Goal: Information Seeking & Learning: Learn about a topic

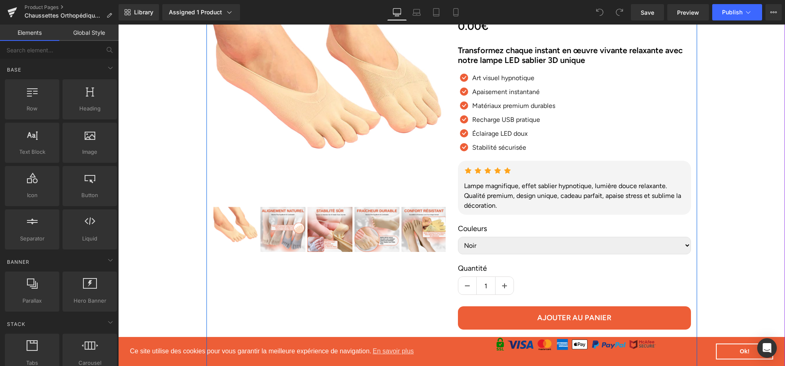
scroll to position [59, 0]
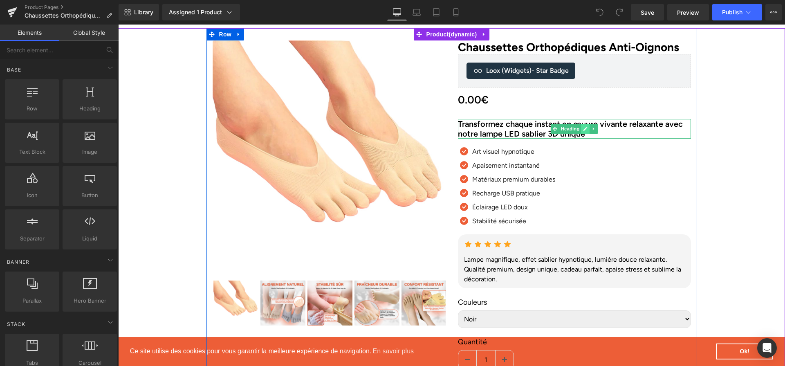
click at [585, 134] on link at bounding box center [585, 129] width 9 height 10
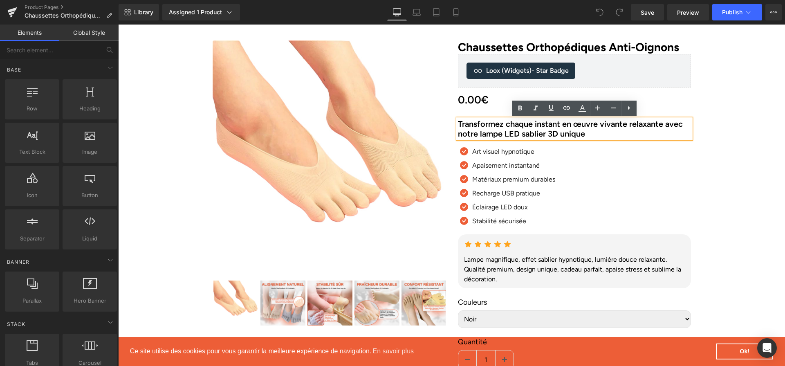
click at [585, 134] on h2 "Transformez chaque instant en œuvre vivante relaxante avec notre lampe LED sabl…" at bounding box center [574, 129] width 233 height 20
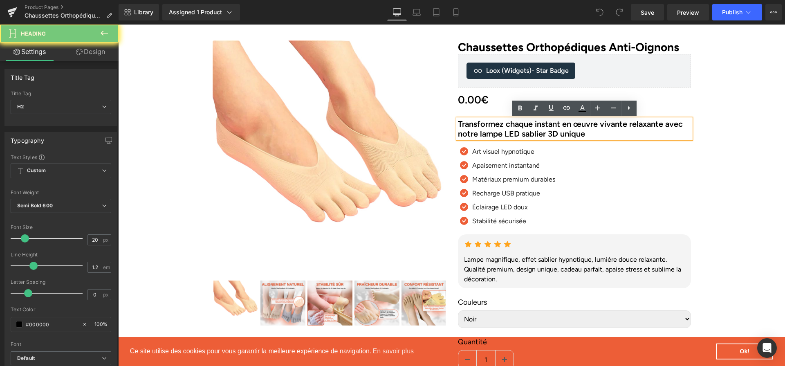
paste div
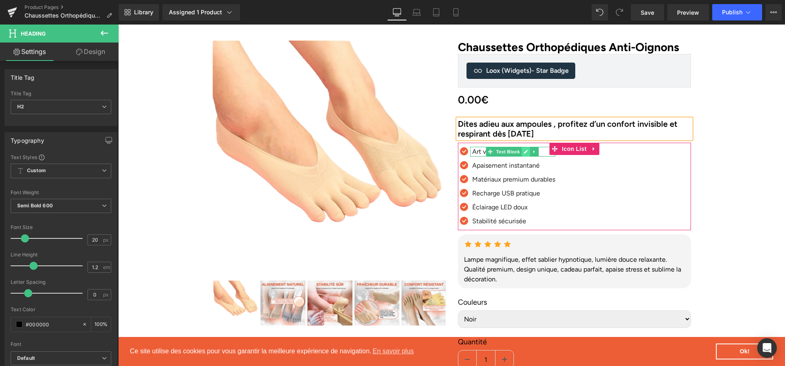
click at [526, 154] on icon at bounding box center [526, 151] width 5 height 5
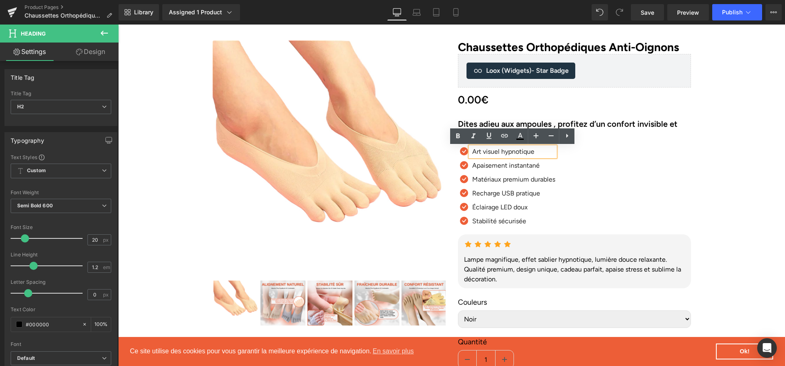
click at [509, 154] on p "Art visuel hypnotique" at bounding box center [514, 152] width 83 height 10
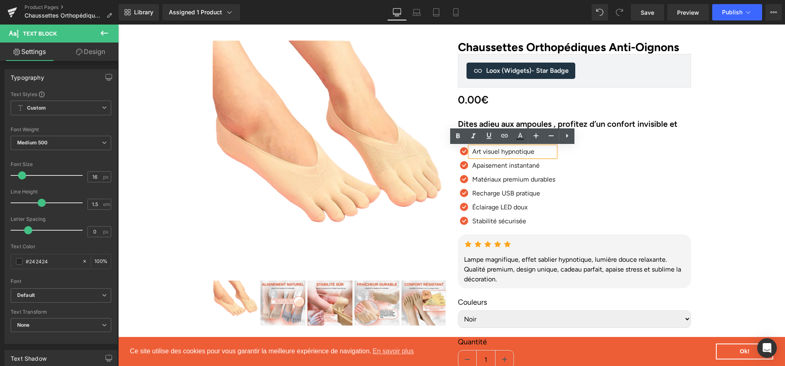
click at [509, 154] on p "Art visuel hypnotique" at bounding box center [514, 152] width 83 height 10
paste div
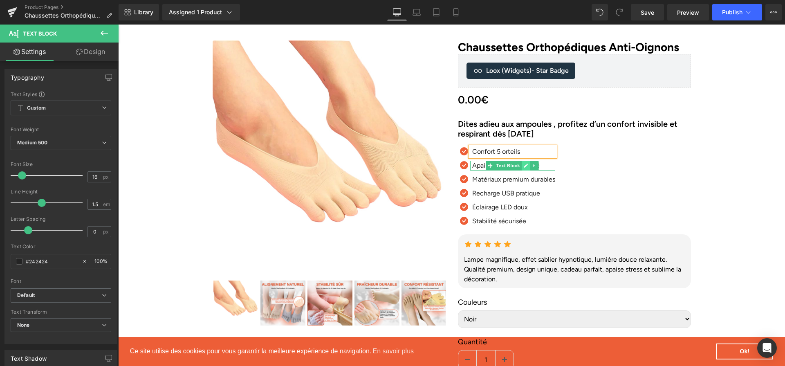
click at [526, 166] on icon at bounding box center [526, 166] width 4 height 4
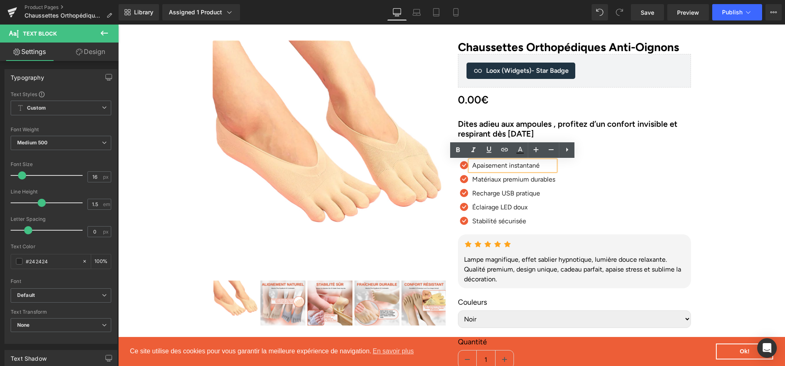
click at [526, 166] on p "Apaisement instantané" at bounding box center [514, 166] width 83 height 10
paste div
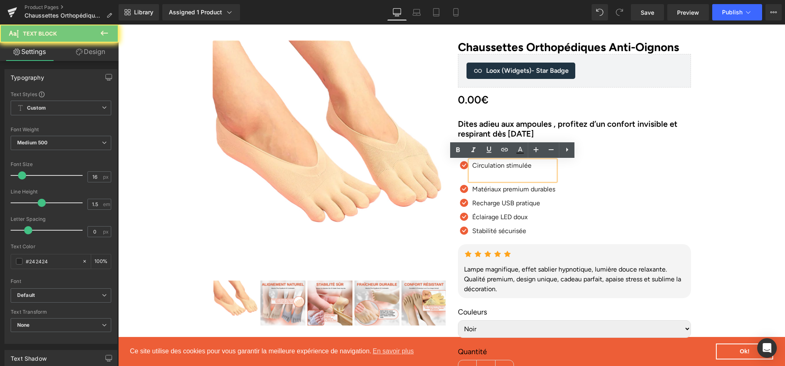
click at [526, 166] on p "Circulation stimulée" at bounding box center [514, 166] width 83 height 10
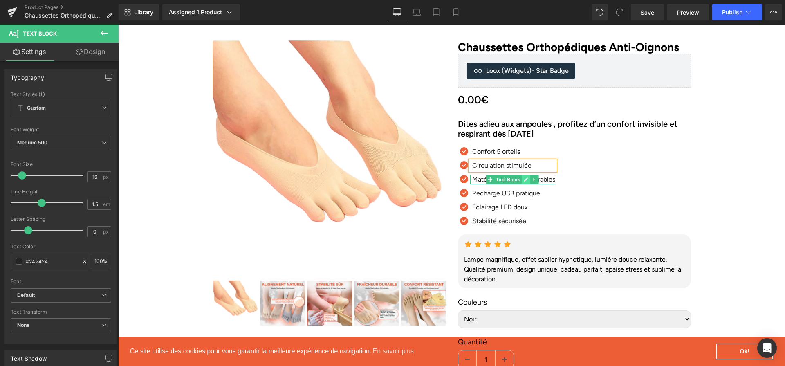
click at [526, 180] on icon at bounding box center [526, 180] width 4 height 4
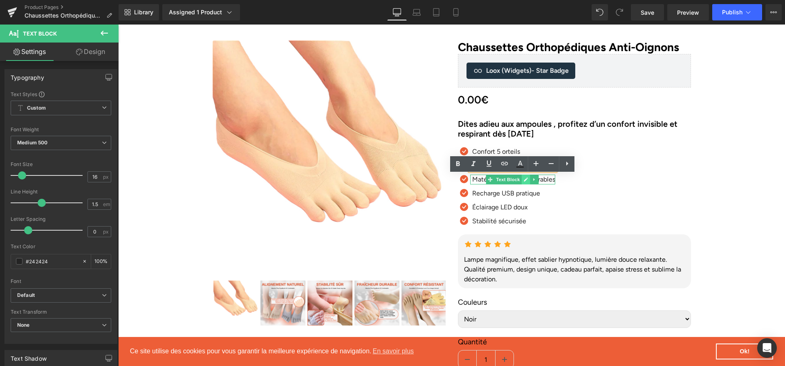
click at [526, 180] on p "Matériaux premium durables" at bounding box center [514, 180] width 83 height 10
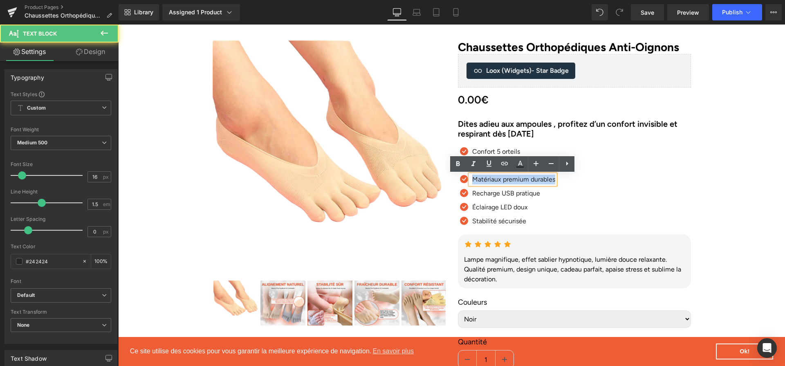
click at [526, 180] on p "Matériaux premium durables" at bounding box center [514, 180] width 83 height 10
paste div
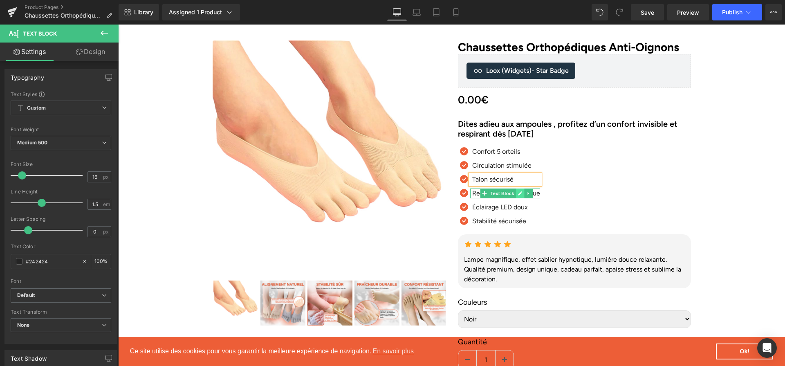
click at [519, 195] on icon at bounding box center [520, 193] width 4 height 4
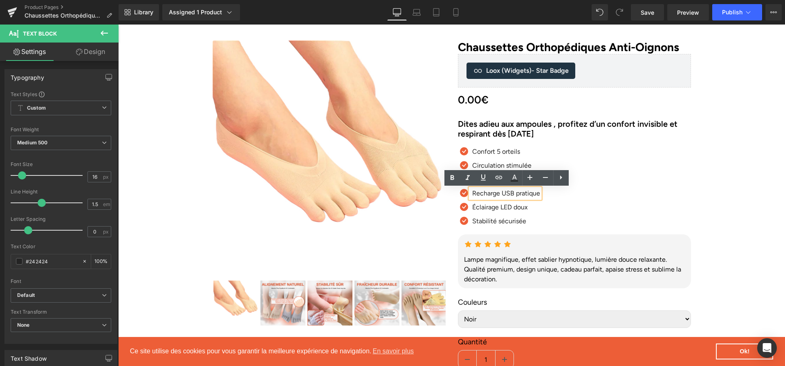
click at [519, 195] on p "Recharge USB pratique" at bounding box center [507, 194] width 68 height 10
paste div
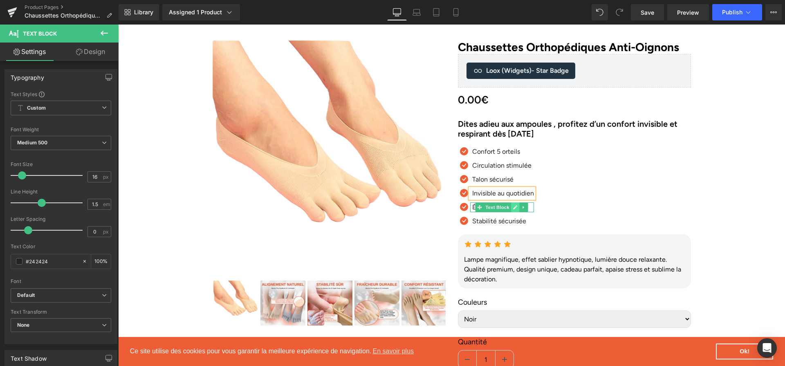
click at [513, 207] on icon at bounding box center [515, 207] width 5 height 5
click at [513, 207] on p "Éclairage LED doux" at bounding box center [504, 208] width 62 height 10
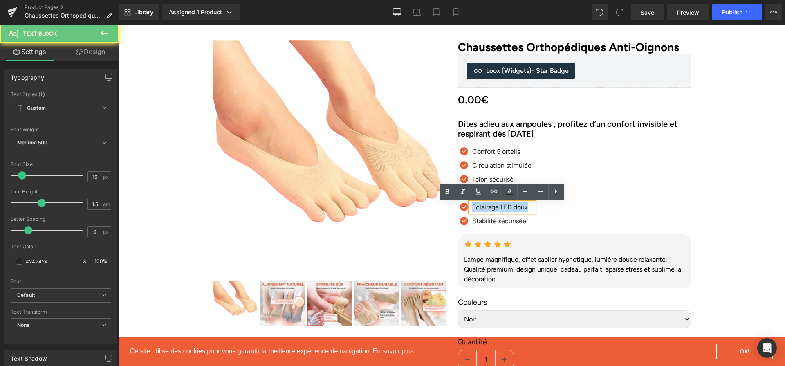
click at [513, 207] on p "Éclairage LED doux" at bounding box center [504, 208] width 62 height 10
paste div
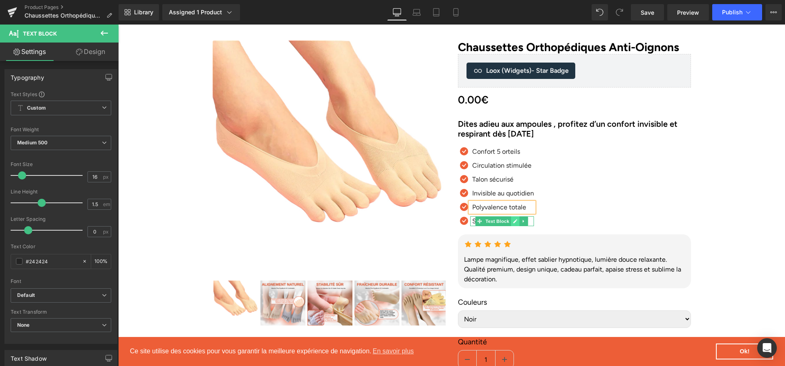
click at [512, 222] on link at bounding box center [515, 221] width 9 height 10
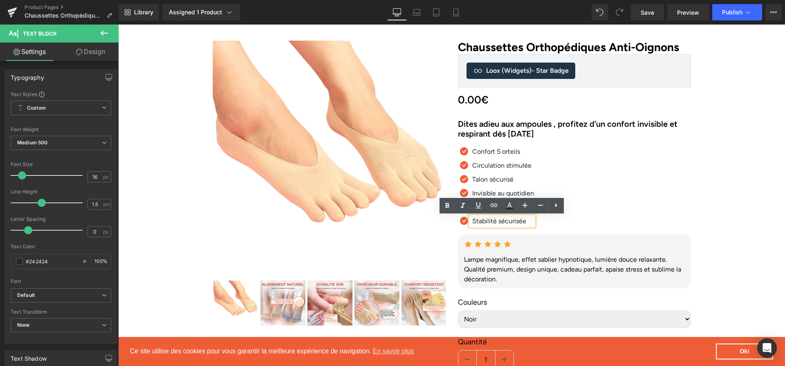
click at [512, 222] on p "Stabilité sécurisée" at bounding box center [504, 221] width 62 height 10
paste div
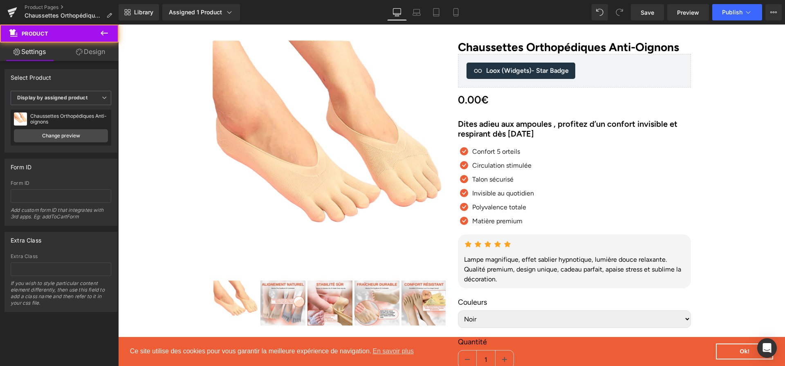
scroll to position [116, 0]
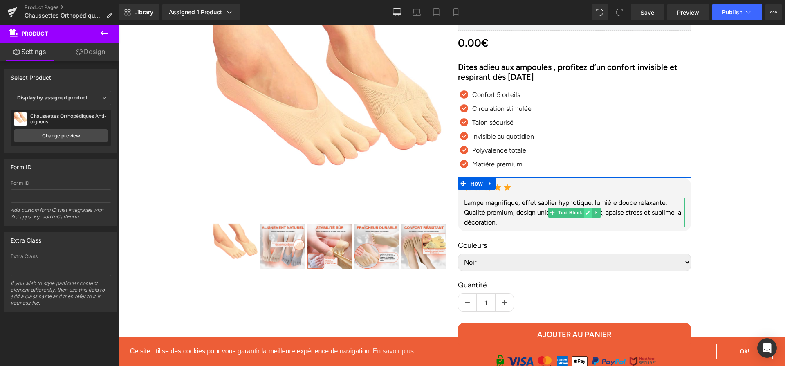
click at [587, 215] on icon at bounding box center [588, 212] width 5 height 5
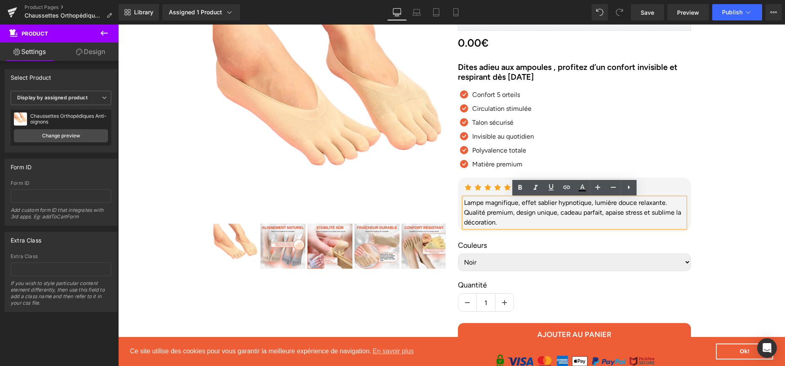
click at [587, 216] on div "Lampe magnifique, effet sablier hypnotique, lumière douce relaxante. Qualité pr…" at bounding box center [574, 212] width 221 height 29
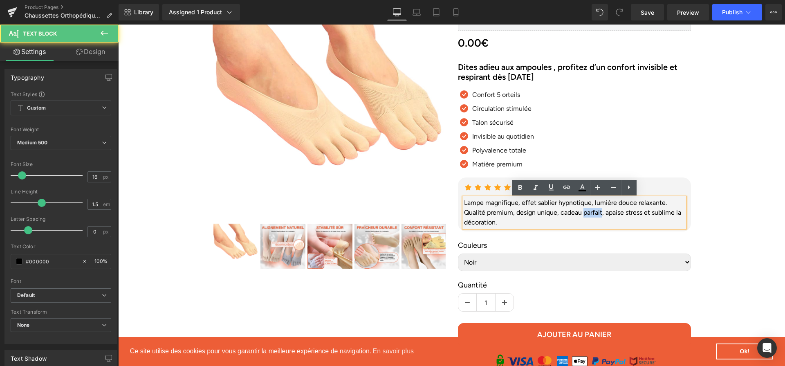
click at [587, 216] on div "Lampe magnifique, effet sablier hypnotique, lumière douce relaxante. Qualité pr…" at bounding box center [574, 212] width 221 height 29
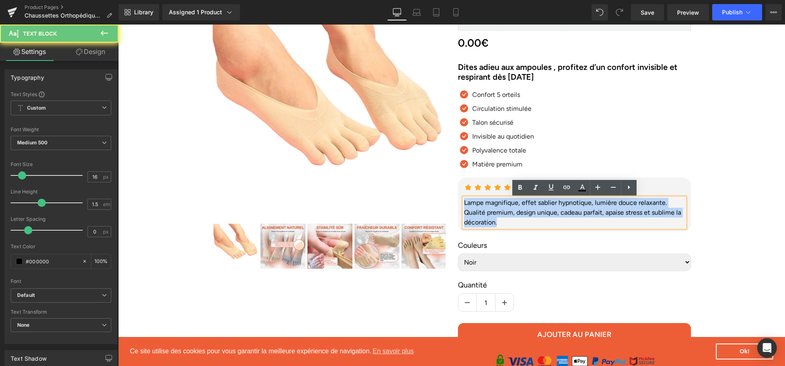
click at [587, 216] on div "Lampe magnifique, effet sablier hypnotique, lumière douce relaxante. Qualité pr…" at bounding box center [574, 212] width 221 height 29
paste div
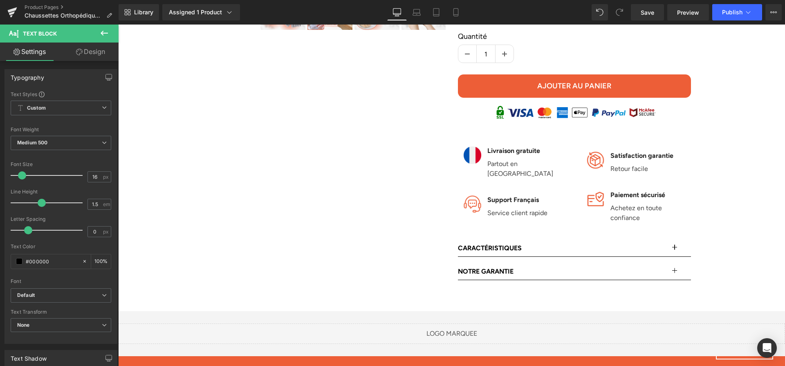
scroll to position [511, 0]
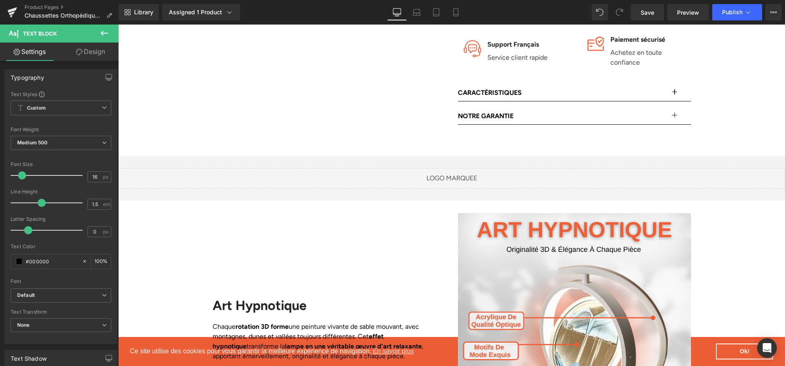
click at [680, 85] on button "button" at bounding box center [683, 93] width 16 height 16
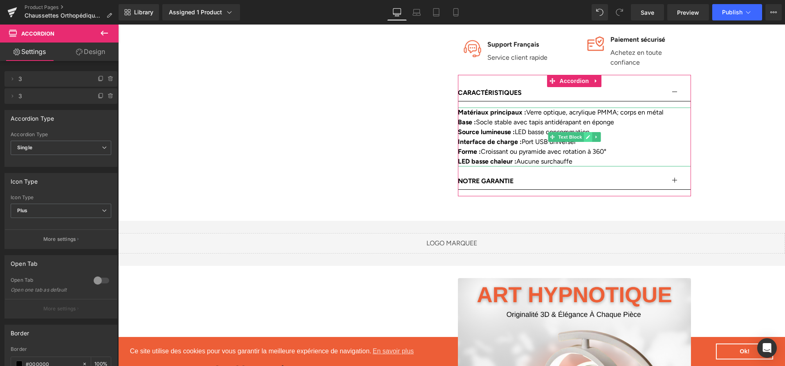
click at [586, 132] on link at bounding box center [588, 137] width 9 height 10
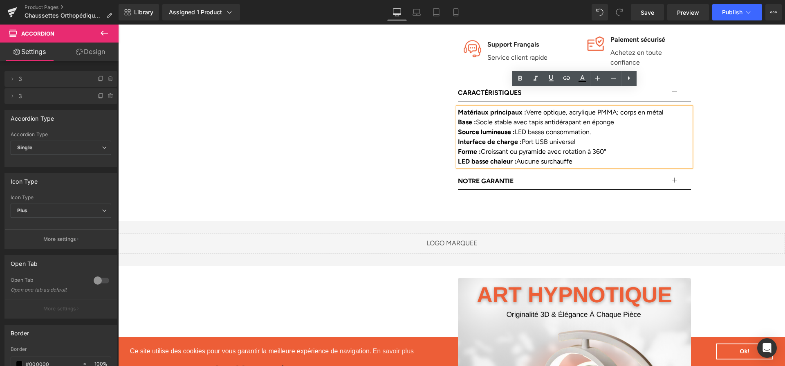
click at [586, 127] on div "Source lumineuse : LED basse consommation." at bounding box center [574, 132] width 233 height 10
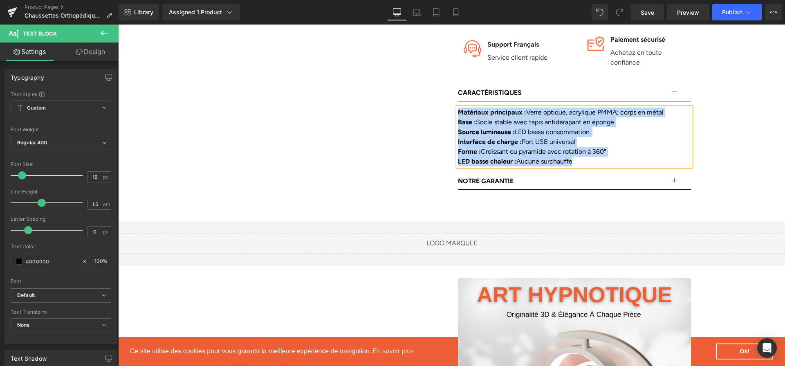
paste div
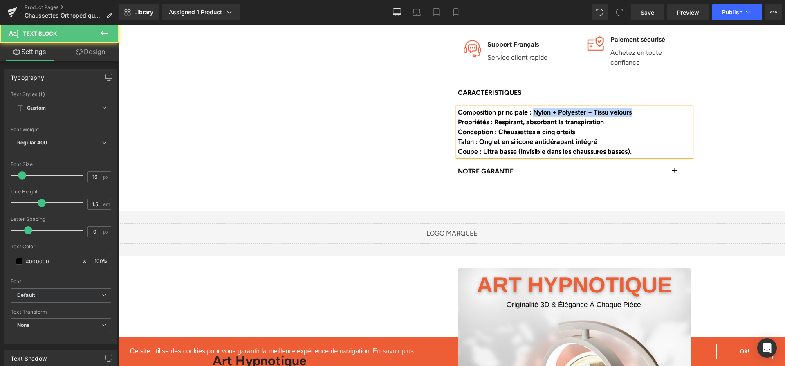
drag, startPoint x: 536, startPoint y: 92, endPoint x: 644, endPoint y: 90, distance: 107.6
click at [644, 108] on div "Composition principale : Nylon + Polyester + Tissu velours" at bounding box center [574, 113] width 233 height 10
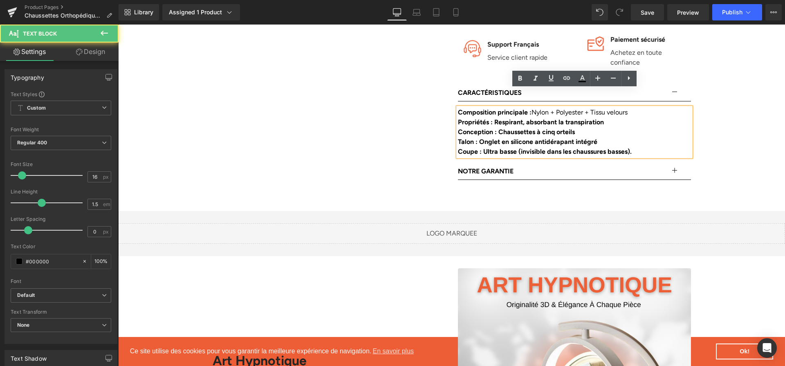
drag, startPoint x: 617, startPoint y: 108, endPoint x: 502, endPoint y: 101, distance: 115.2
click at [502, 108] on div "Composition principale : Nylon + Polyester + Tissu velours Propriétés : Respira…" at bounding box center [574, 132] width 233 height 49
drag, startPoint x: 498, startPoint y: 101, endPoint x: 620, endPoint y: 104, distance: 122.4
click at [620, 117] on div "Propriétés : Respirant, absorbant la transpiration" at bounding box center [574, 122] width 233 height 10
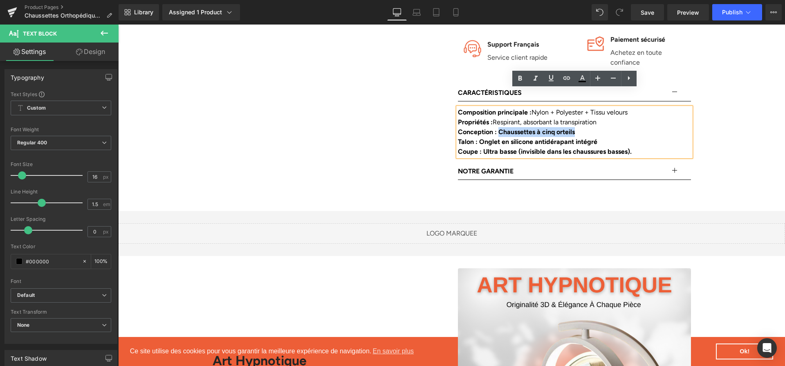
drag, startPoint x: 578, startPoint y: 116, endPoint x: 500, endPoint y: 115, distance: 77.3
click at [500, 127] on div "Conception : Chaussettes à cinq orteils" at bounding box center [574, 132] width 233 height 10
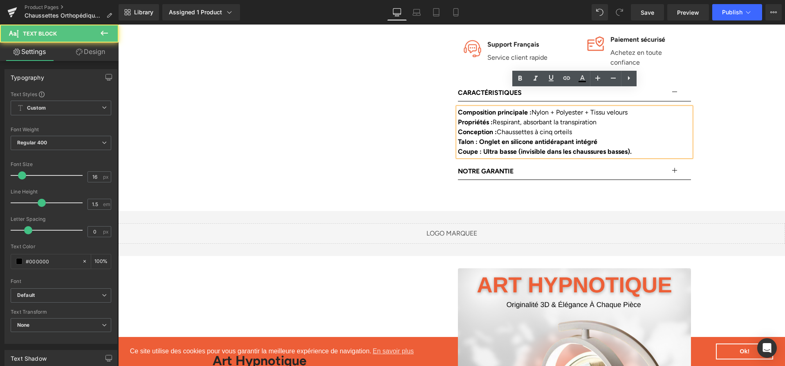
drag, startPoint x: 483, startPoint y: 121, endPoint x: 502, endPoint y: 121, distance: 18.8
click at [502, 138] on b "Talon : Onglet en silicone antidérapant intégré" at bounding box center [528, 142] width 140 height 8
drag, startPoint x: 480, startPoint y: 123, endPoint x: 617, endPoint y: 123, distance: 137.0
click at [617, 137] on div "Talon : Onglet en silicone antidérapant intégré" at bounding box center [574, 142] width 233 height 10
drag, startPoint x: 484, startPoint y: 129, endPoint x: 665, endPoint y: 132, distance: 180.8
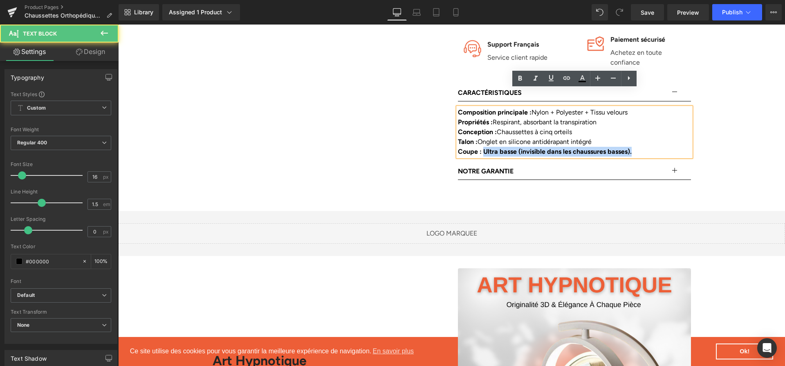
click at [665, 147] on div "Coupe : Ultra basse (invisible dans les chaussures basses)." at bounding box center [574, 152] width 233 height 10
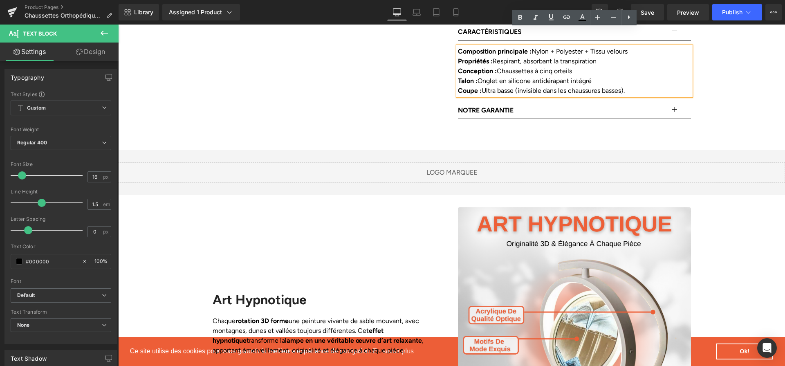
scroll to position [735, 0]
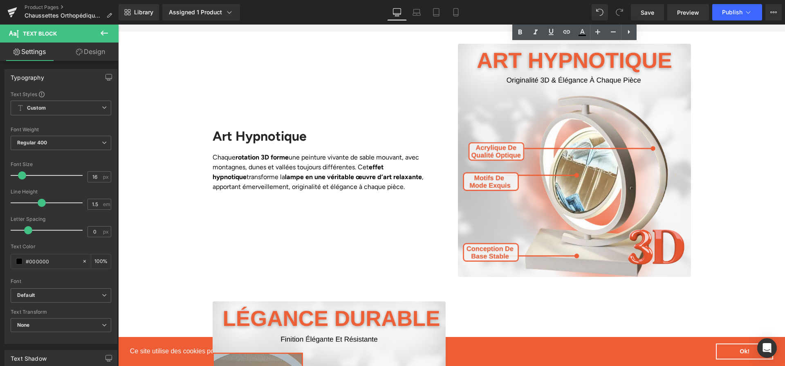
click at [523, 154] on img at bounding box center [574, 160] width 233 height 233
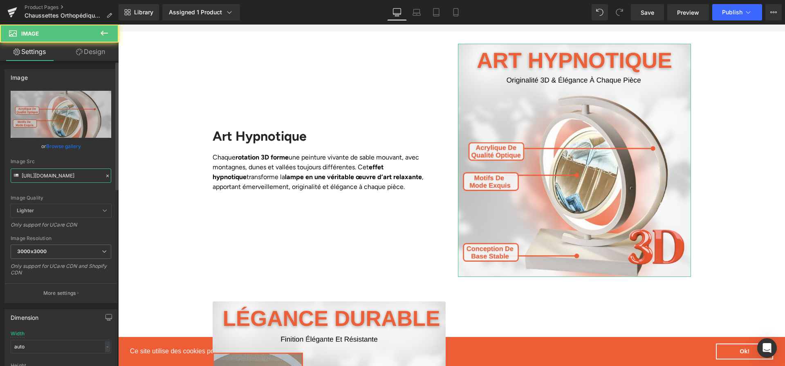
click at [92, 174] on input "[URL][DOMAIN_NAME]" at bounding box center [61, 176] width 101 height 14
paste input "d617b89-5c88-4fef-a3a9-25dbbcdc79f2.png?v=175861343"
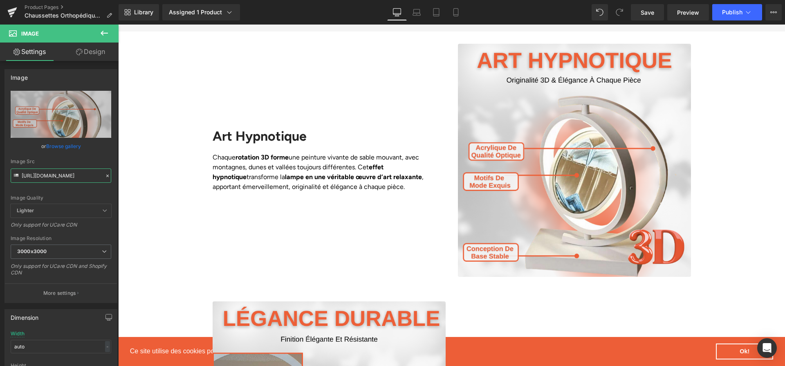
scroll to position [0, 199]
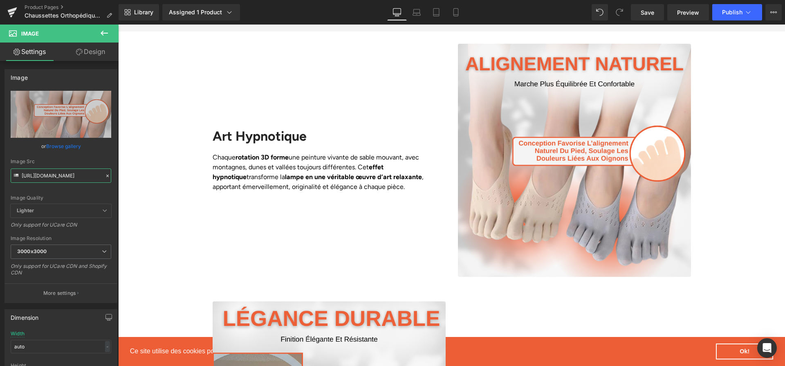
type input "[URL][DOMAIN_NAME]"
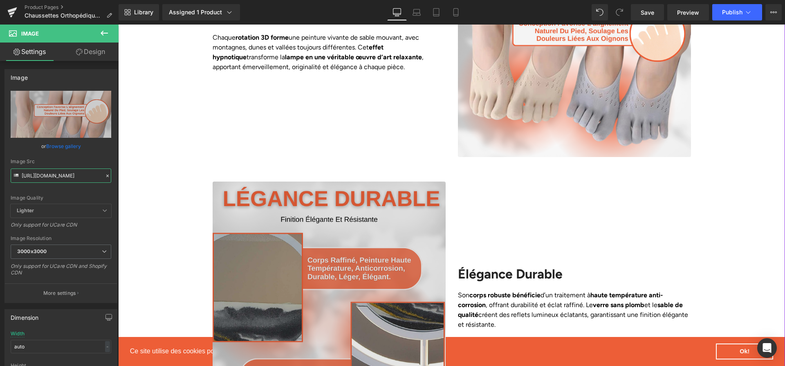
scroll to position [977, 0]
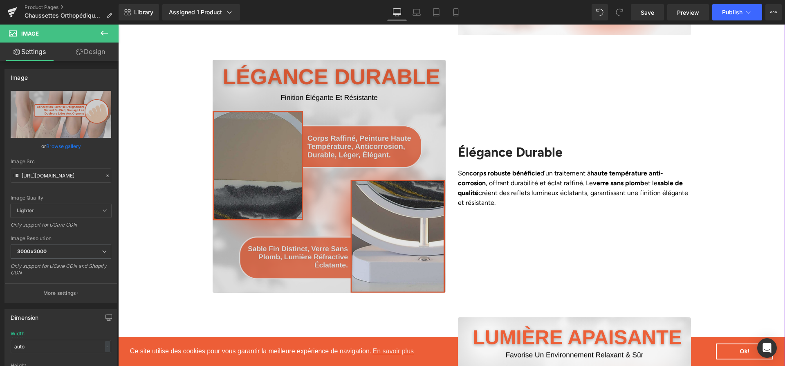
click at [371, 218] on img at bounding box center [329, 176] width 233 height 233
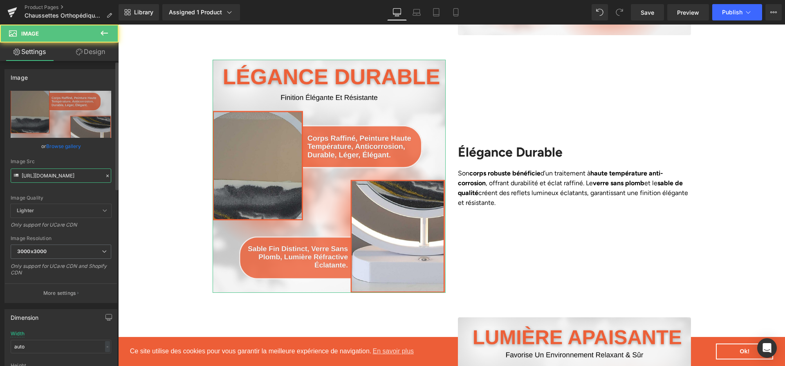
click at [74, 179] on input "[URL][DOMAIN_NAME]" at bounding box center [61, 176] width 101 height 14
paste input "2ffb27e4-0e36-4260-9f4c-9b788737c413.png?v=175861343"
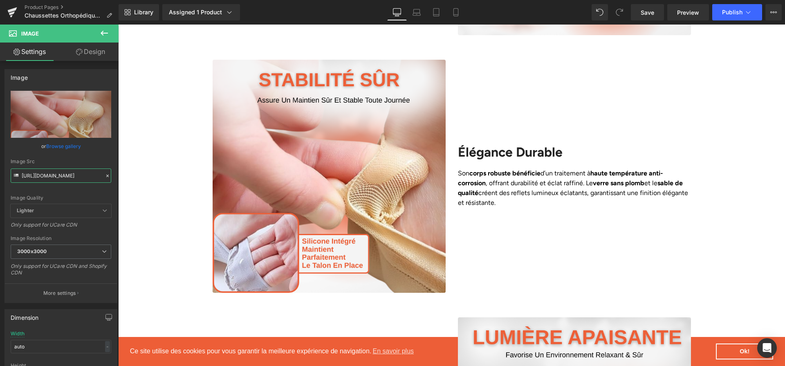
type input "[URL][DOMAIN_NAME]"
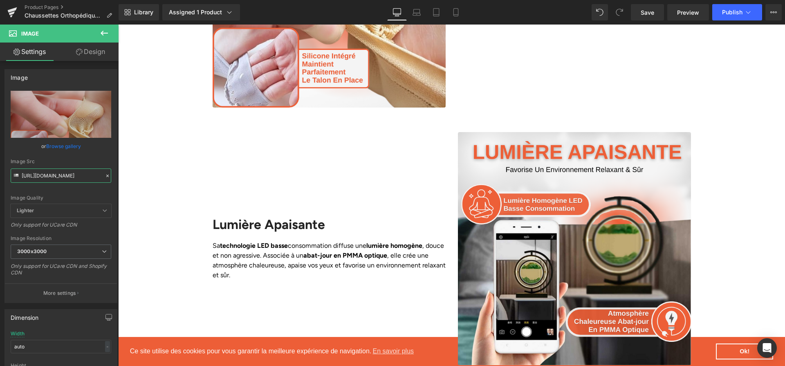
scroll to position [1164, 0]
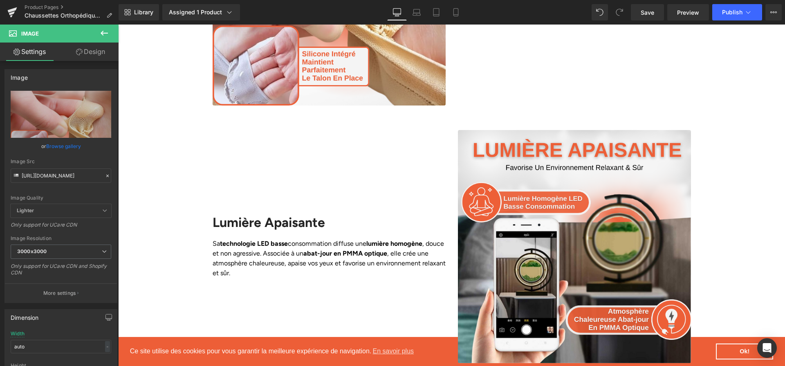
click at [529, 171] on img at bounding box center [574, 246] width 233 height 233
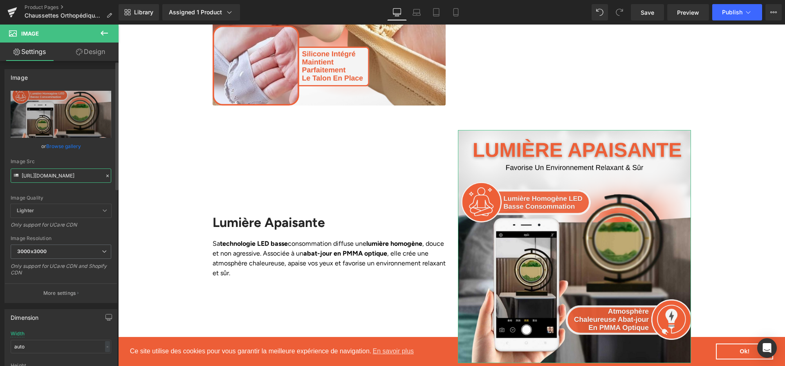
click at [33, 173] on input "[URL][DOMAIN_NAME]" at bounding box center [61, 176] width 101 height 14
paste input "89ab0b5b-7dbc-4a83-87bd-c8a8056af4db.png?v=175861343"
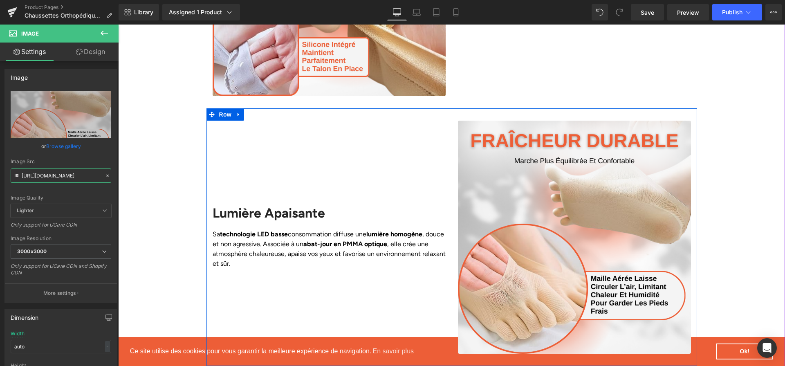
scroll to position [1175, 0]
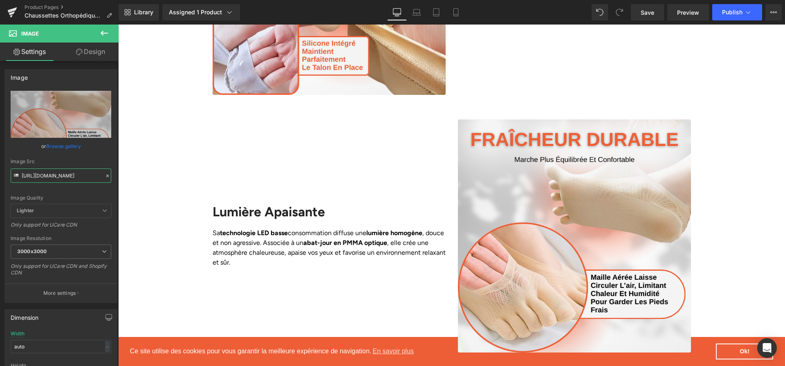
type input "[URL][DOMAIN_NAME]"
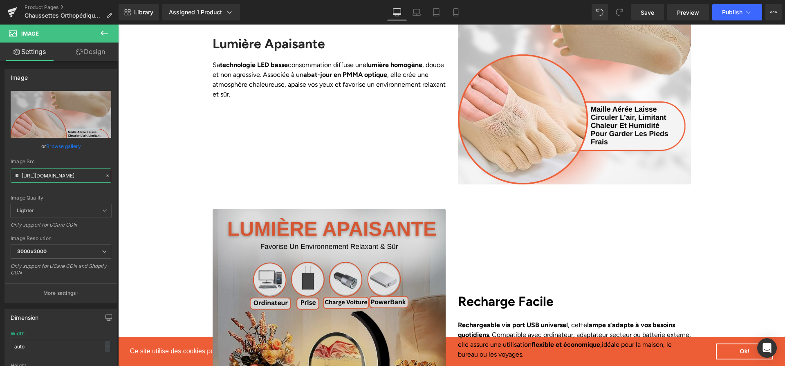
scroll to position [1344, 0]
click at [349, 211] on img at bounding box center [329, 324] width 233 height 233
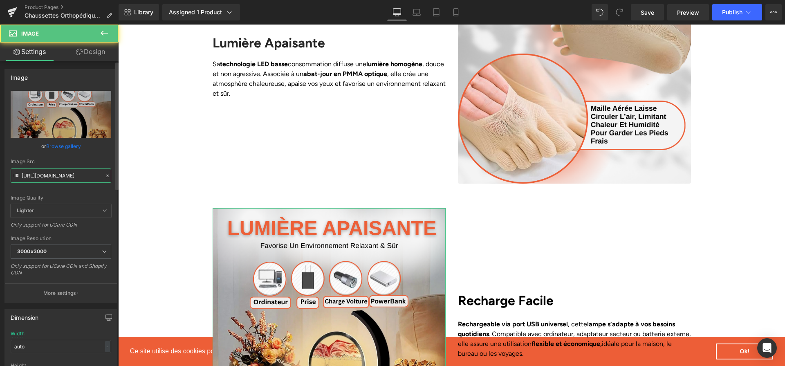
click at [29, 180] on input "[URL][DOMAIN_NAME]" at bounding box center [61, 176] width 101 height 14
paste input "6addc5e5-ba77-4e3e-bb8e-52ac808c9e04.png?v=175861343"
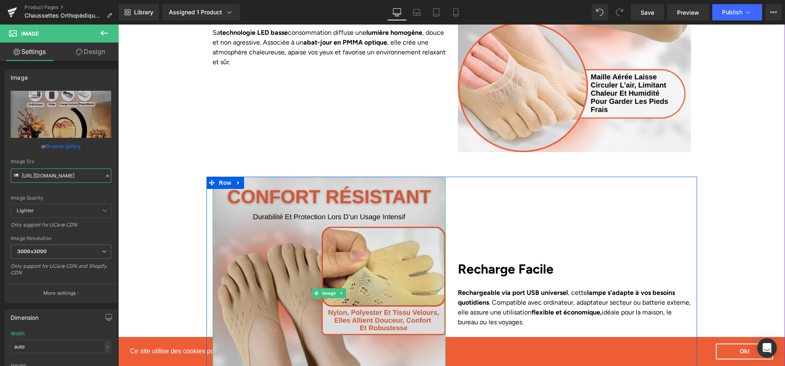
scroll to position [1388, 0]
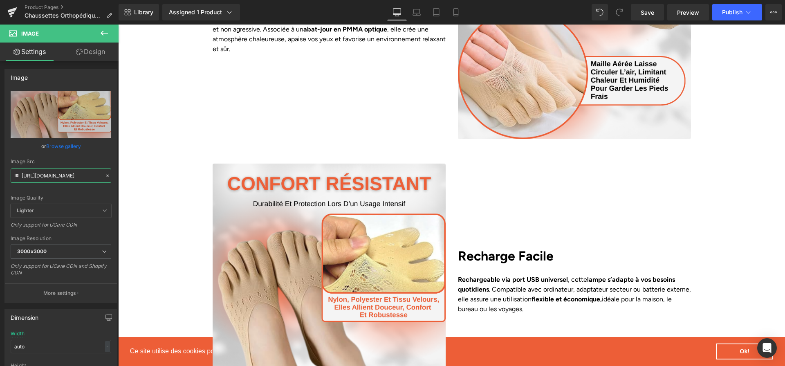
type input "[URL][DOMAIN_NAME]"
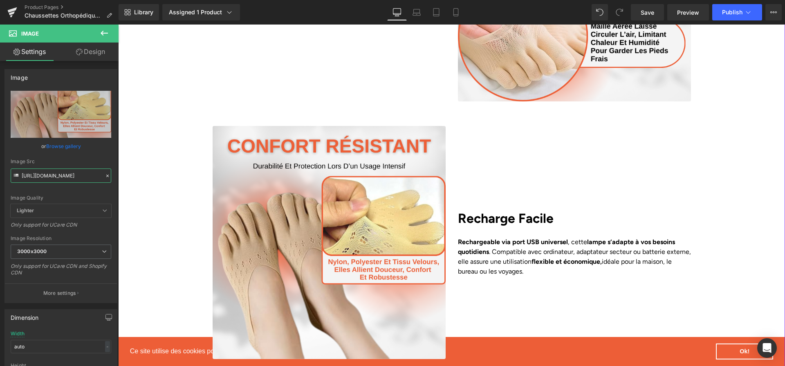
scroll to position [1764, 0]
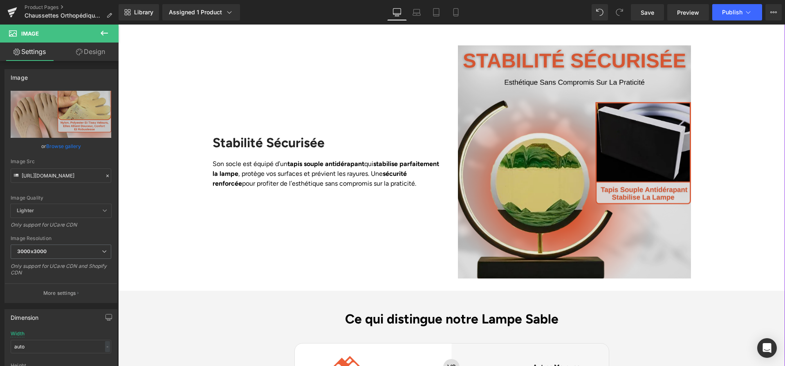
click at [545, 140] on img at bounding box center [574, 161] width 233 height 233
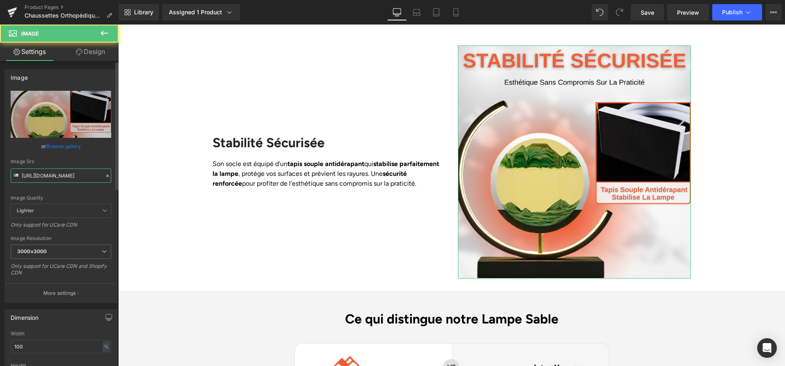
click at [62, 176] on input "[URL][DOMAIN_NAME]" at bounding box center [61, 176] width 101 height 14
paste input "8b819ac4-cd3a-460d-9ca5-9c88e381f8e8.png?v=175861343"
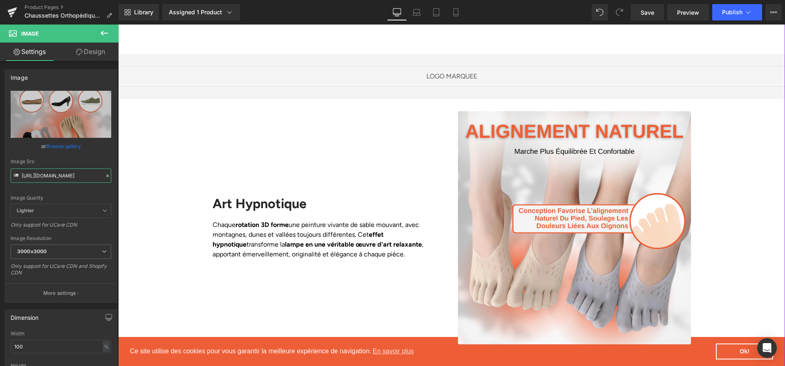
scroll to position [684, 0]
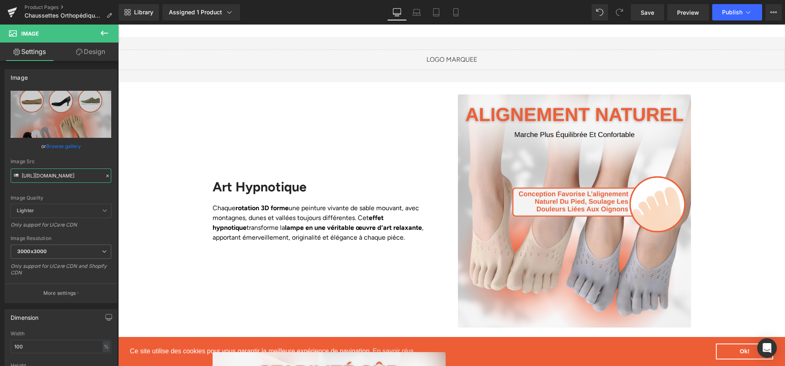
type input "[URL][DOMAIN_NAME]"
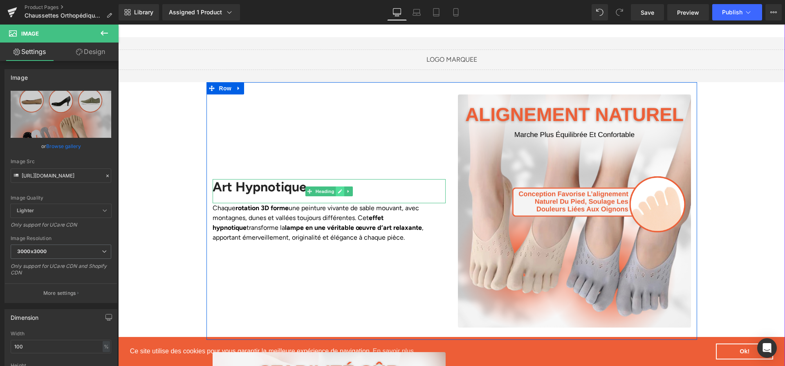
click at [338, 189] on icon at bounding box center [340, 191] width 5 height 5
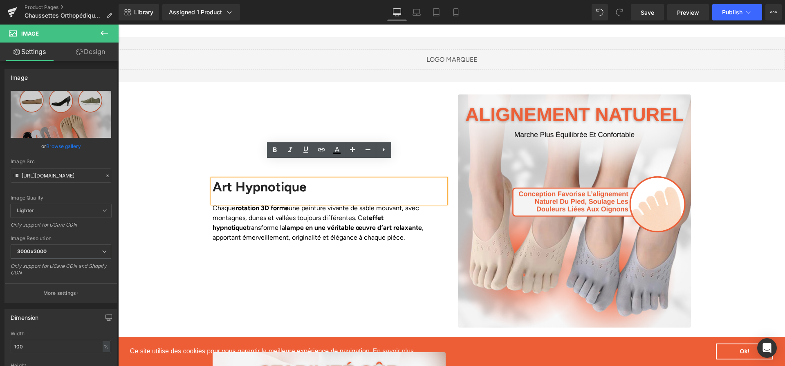
click at [308, 179] on div "Art Hypnotique" at bounding box center [329, 191] width 233 height 24
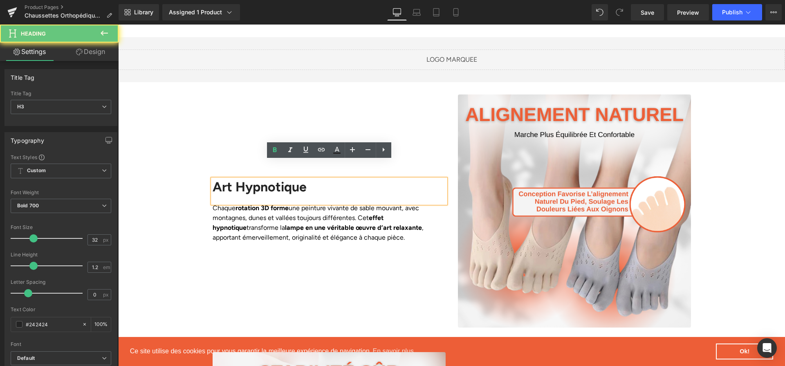
click at [308, 179] on div "Art Hypnotique" at bounding box center [329, 191] width 233 height 24
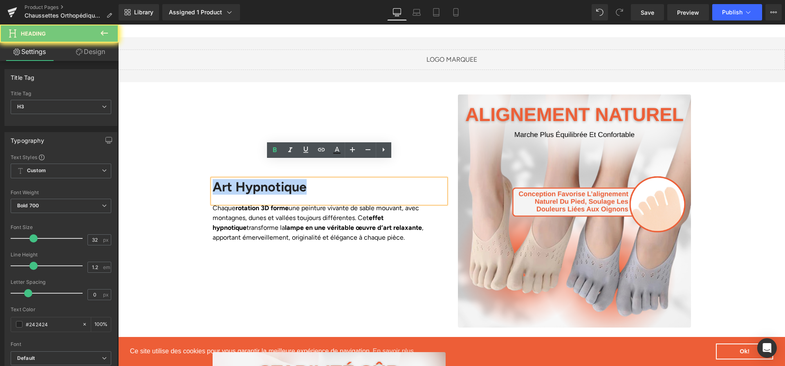
paste div
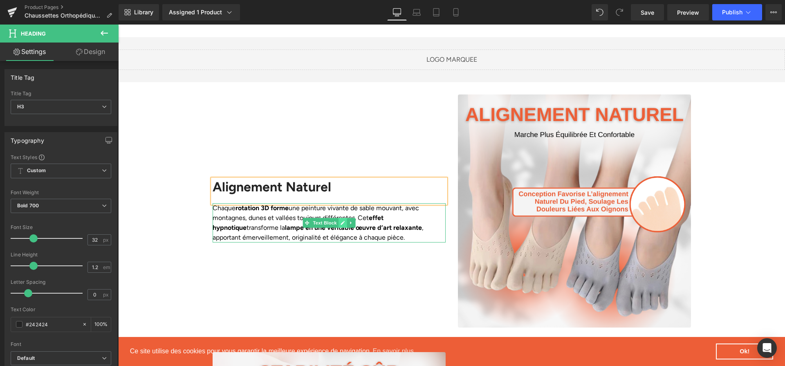
click at [342, 221] on icon at bounding box center [343, 223] width 4 height 4
click at [342, 224] on strong "lampe en une véritable œuvre d’art relaxante" at bounding box center [353, 228] width 137 height 8
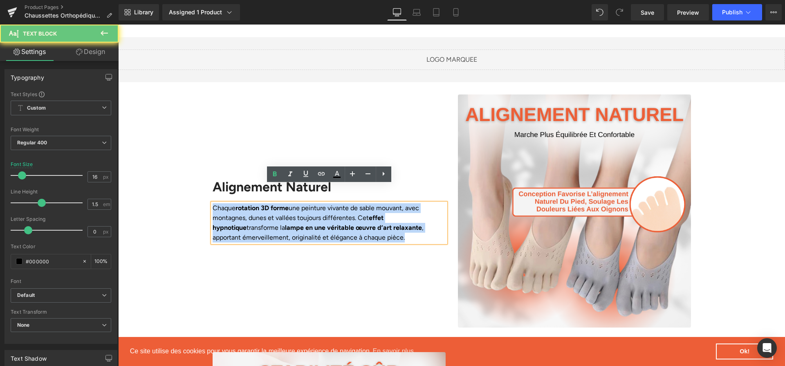
click at [342, 224] on strong "lampe en une véritable œuvre d’art relaxante" at bounding box center [353, 228] width 137 height 8
paste div
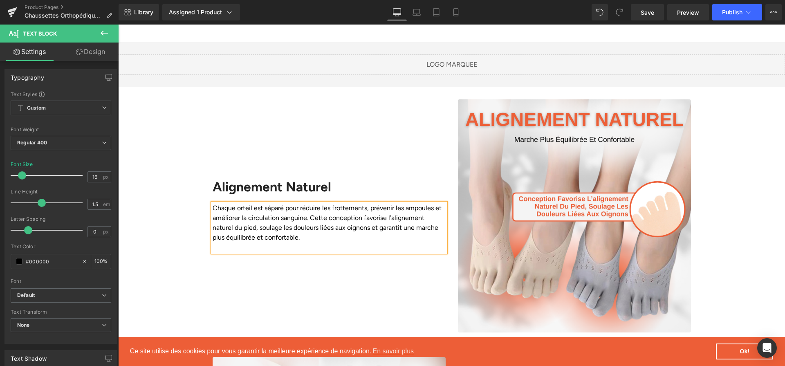
scroll to position [684, 0]
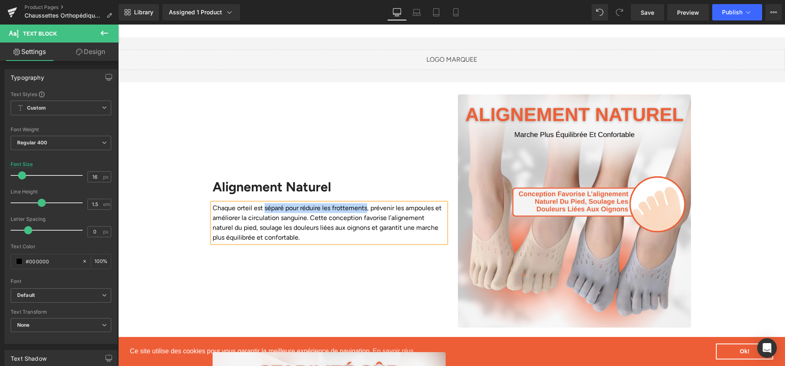
drag, startPoint x: 263, startPoint y: 189, endPoint x: 366, endPoint y: 187, distance: 102.7
click at [366, 203] on p "Chaque orteil est séparé pour réduire les frottements, prévenir les ampoules et…" at bounding box center [329, 222] width 233 height 39
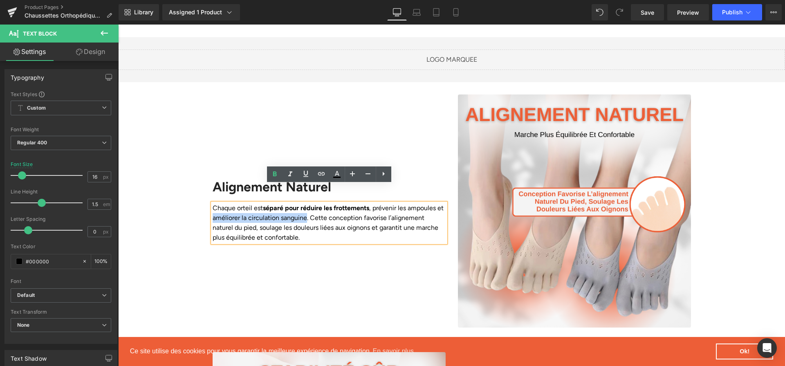
drag, startPoint x: 220, startPoint y: 198, endPoint x: 313, endPoint y: 200, distance: 93.3
click at [313, 203] on p "Chaque orteil est séparé pour réduire les frottements , prévenir les ampoules e…" at bounding box center [329, 222] width 233 height 39
drag, startPoint x: 260, startPoint y: 211, endPoint x: 323, endPoint y: 214, distance: 62.7
click at [323, 214] on p "Chaque orteil est séparé pour réduire les frottements , prévenir les ampoules e…" at bounding box center [329, 222] width 233 height 39
click at [320, 213] on p "Chaque orteil est séparé pour réduire les frottements , prévenir les ampoules e…" at bounding box center [329, 222] width 233 height 39
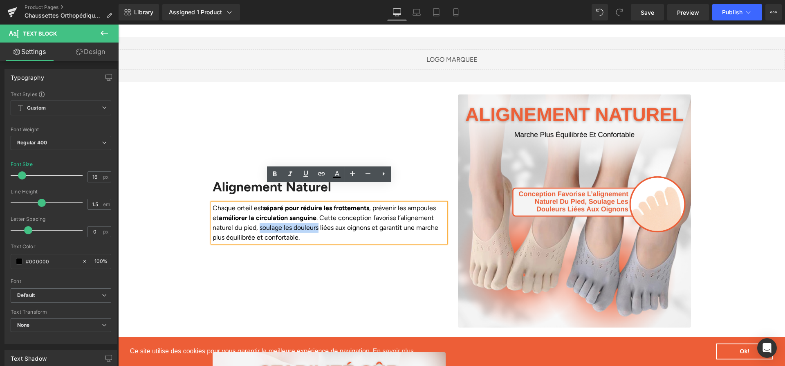
drag, startPoint x: 320, startPoint y: 213, endPoint x: 259, endPoint y: 209, distance: 61.1
click at [259, 209] on p "Chaque orteil est séparé pour réduire les frottements , prévenir les ampoules e…" at bounding box center [329, 222] width 233 height 39
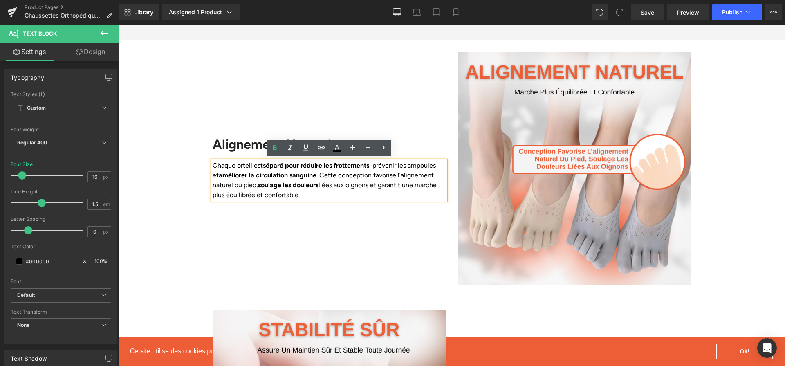
scroll to position [727, 0]
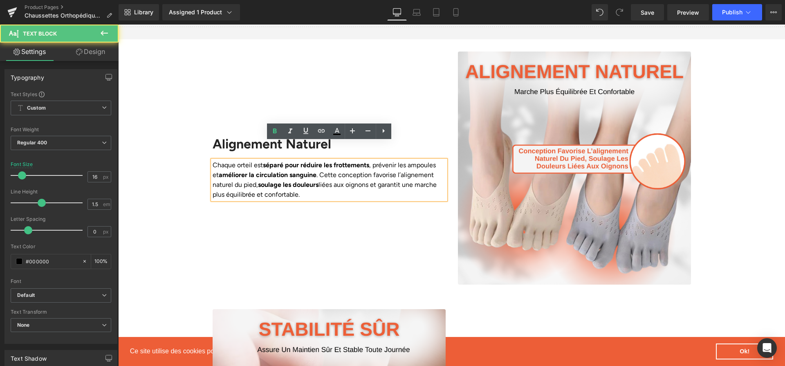
drag, startPoint x: 226, startPoint y: 178, endPoint x: 316, endPoint y: 182, distance: 90.5
click at [316, 182] on div "Chaque orteil est séparé pour réduire les frottements , prévenir les ampoules e…" at bounding box center [329, 179] width 233 height 39
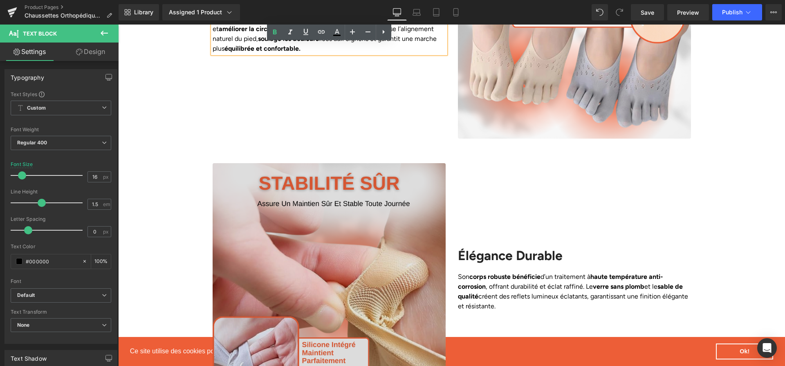
scroll to position [942, 0]
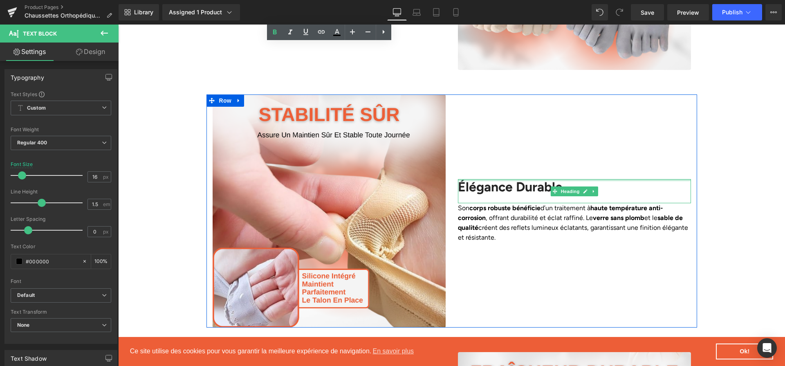
click at [517, 179] on div at bounding box center [574, 180] width 233 height 2
click at [517, 179] on h2 "Élégance Durable" at bounding box center [574, 187] width 233 height 16
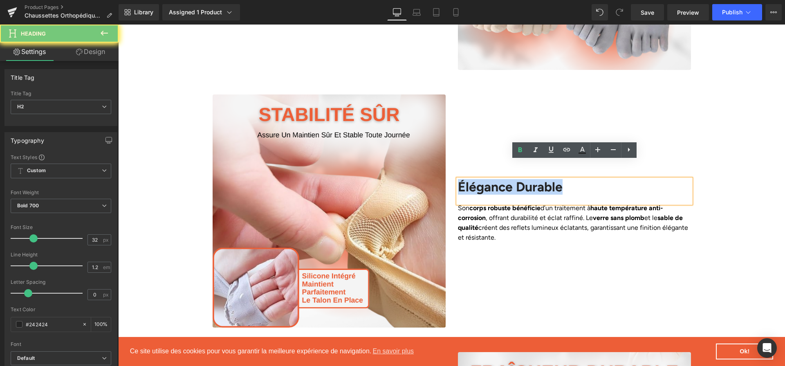
paste div
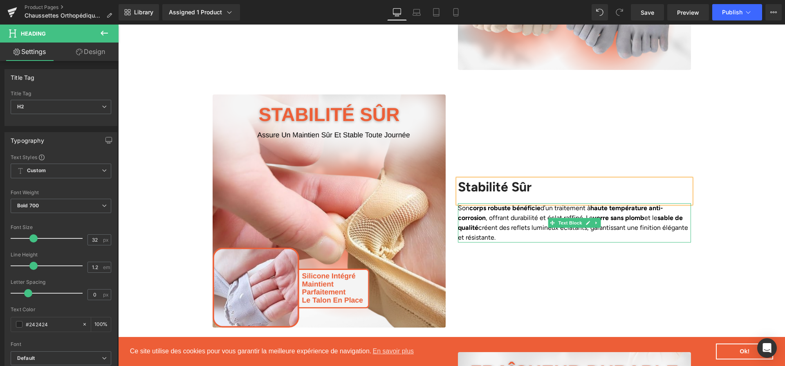
click at [473, 204] on strong "haute température anti-corrosion" at bounding box center [560, 213] width 205 height 18
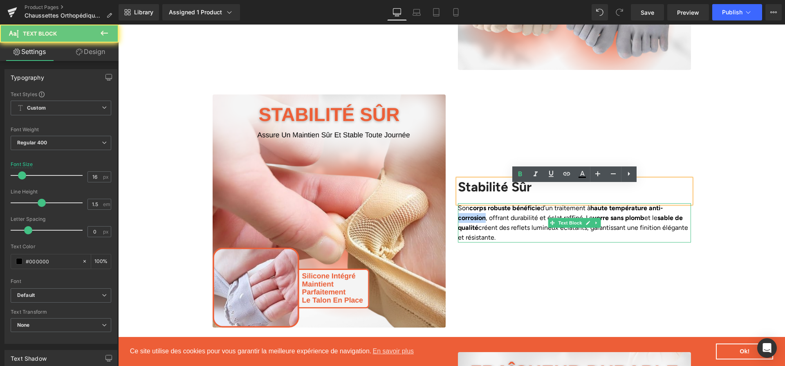
click at [473, 204] on strong "haute température anti-corrosion" at bounding box center [560, 213] width 205 height 18
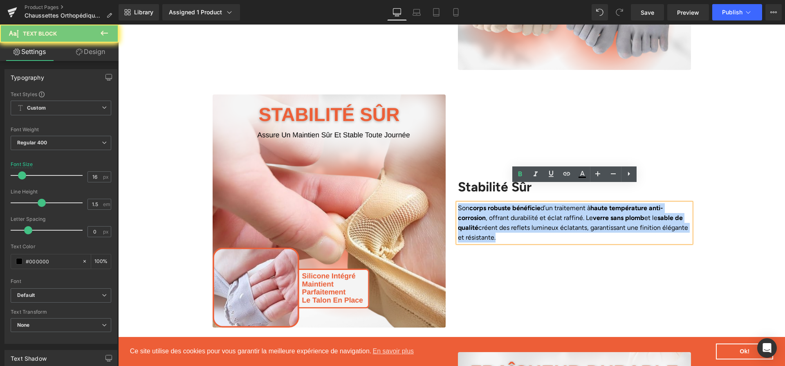
click at [473, 204] on strong "haute température anti-corrosion" at bounding box center [560, 213] width 205 height 18
paste div
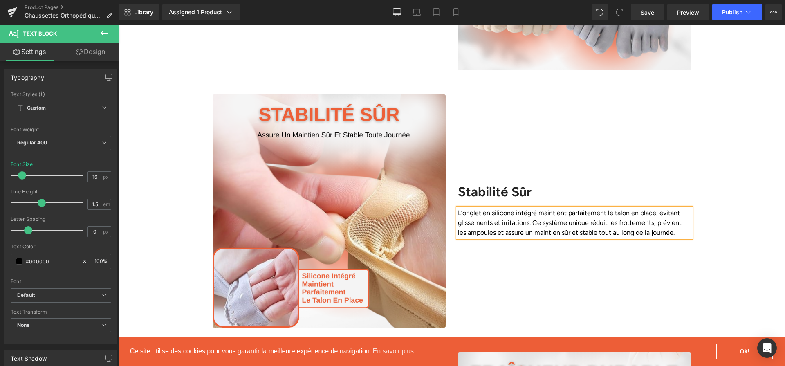
scroll to position [947, 0]
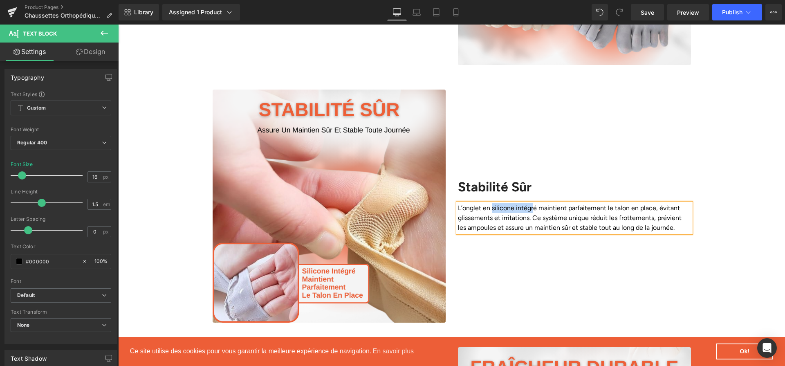
drag, startPoint x: 492, startPoint y: 190, endPoint x: 533, endPoint y: 190, distance: 40.9
click at [533, 203] on p "L’onglet en silicone intégré maintient parfaitement le talon en place, évitant …" at bounding box center [574, 217] width 233 height 29
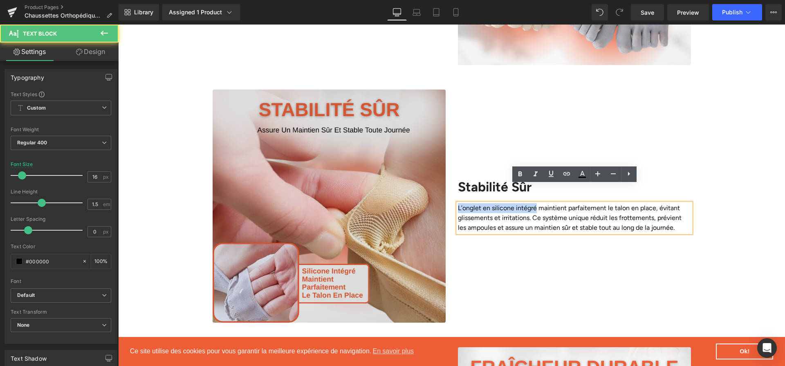
drag, startPoint x: 536, startPoint y: 191, endPoint x: 445, endPoint y: 180, distance: 91.4
click at [445, 180] on div "Image Stabilité Sûr Heading L’onglet en silicone intégré maintient parfaitement…" at bounding box center [452, 206] width 491 height 233
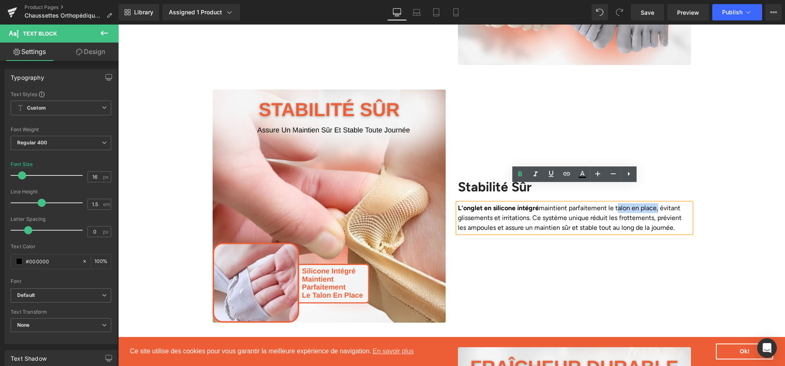
drag, startPoint x: 617, startPoint y: 188, endPoint x: 657, endPoint y: 189, distance: 40.1
click at [657, 203] on p "L’onglet en silicone intégré maintient parfaitement le talon en place, évitant …" at bounding box center [574, 217] width 233 height 29
drag, startPoint x: 662, startPoint y: 192, endPoint x: 527, endPoint y: 198, distance: 135.1
click at [527, 203] on p "L’onglet en silicone intégré maintient parfaitement le talon en place, évitant …" at bounding box center [574, 217] width 233 height 29
drag, startPoint x: 562, startPoint y: 209, endPoint x: 673, endPoint y: 214, distance: 111.0
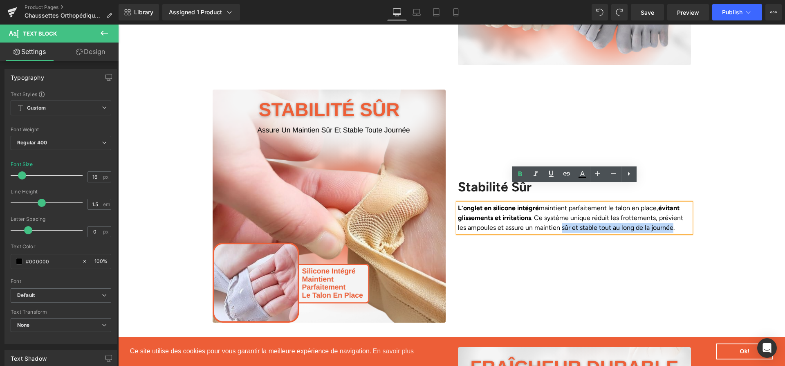
click at [673, 214] on p "L’onglet en silicone intégré maintient parfaitement le talon en place, évitant …" at bounding box center [574, 217] width 233 height 29
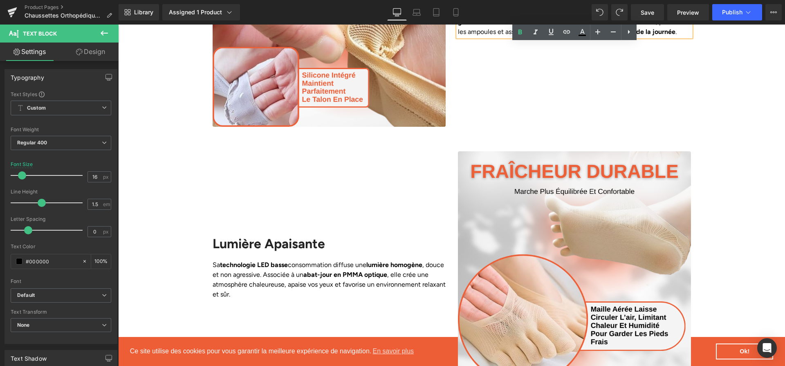
scroll to position [1154, 0]
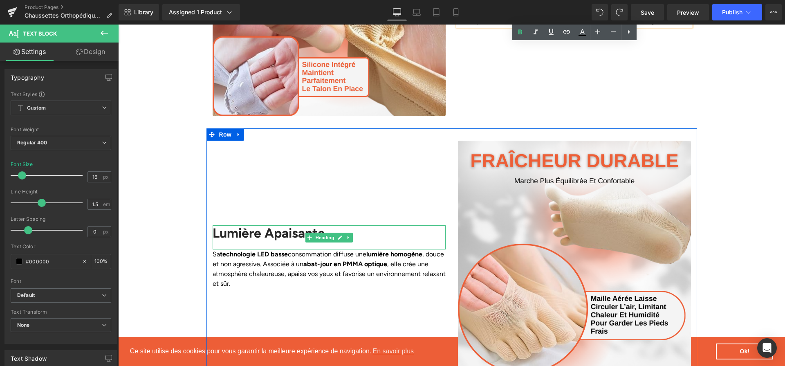
click at [303, 225] on h2 "Lumière Apaisante" at bounding box center [329, 233] width 233 height 16
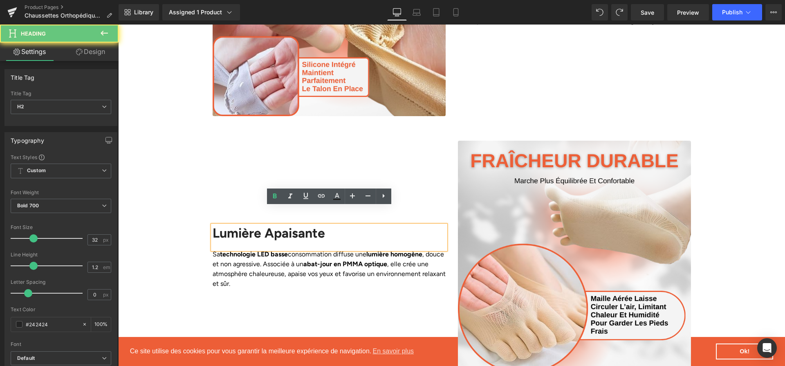
click at [303, 225] on h2 "Lumière Apaisante" at bounding box center [329, 233] width 233 height 16
paste div
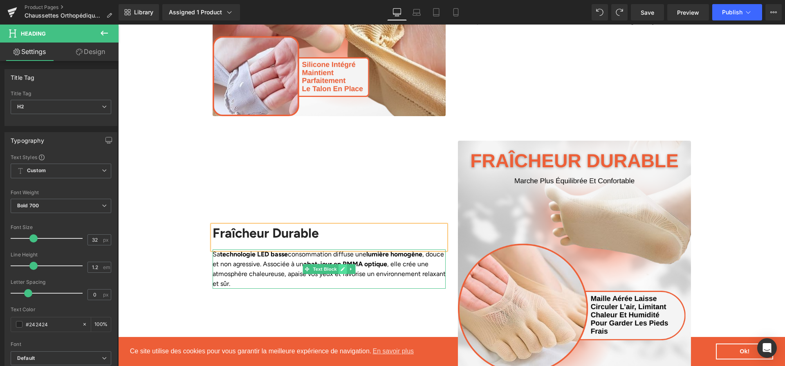
click at [342, 267] on icon at bounding box center [343, 269] width 4 height 4
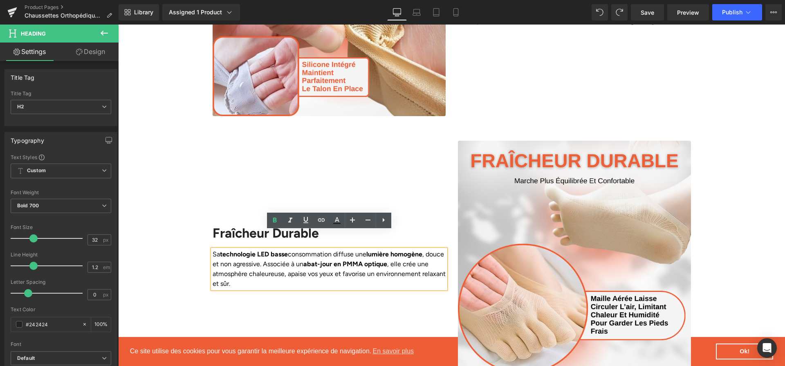
click at [342, 252] on p "Sa technologie LED basse consommation diffuse une lumière homogène , douce et n…" at bounding box center [329, 269] width 233 height 39
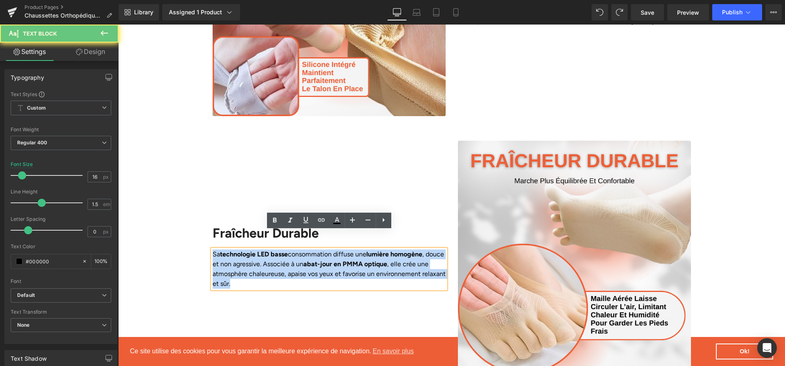
click at [342, 252] on p "Sa technologie LED basse consommation diffuse une lumière homogène , douce et n…" at bounding box center [329, 269] width 233 height 39
paste div
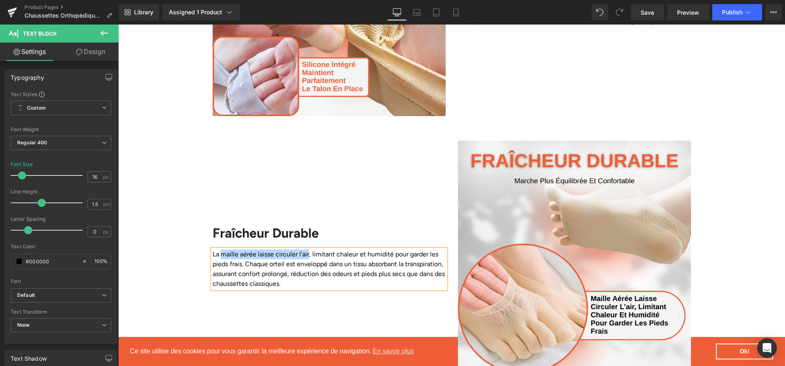
drag, startPoint x: 223, startPoint y: 235, endPoint x: 311, endPoint y: 234, distance: 87.5
click at [311, 250] on p "La maille aérée laisse circuler l’air, limitant chaleur et humidité pour garder…" at bounding box center [329, 269] width 233 height 39
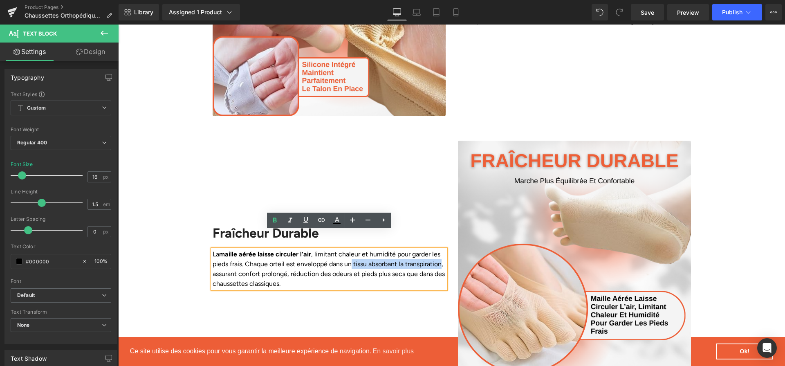
drag, startPoint x: 353, startPoint y: 246, endPoint x: 443, endPoint y: 250, distance: 90.9
click at [443, 250] on p "La maille aérée laisse circuler l’air , limitant chaleur et humidité pour garde…" at bounding box center [329, 269] width 233 height 39
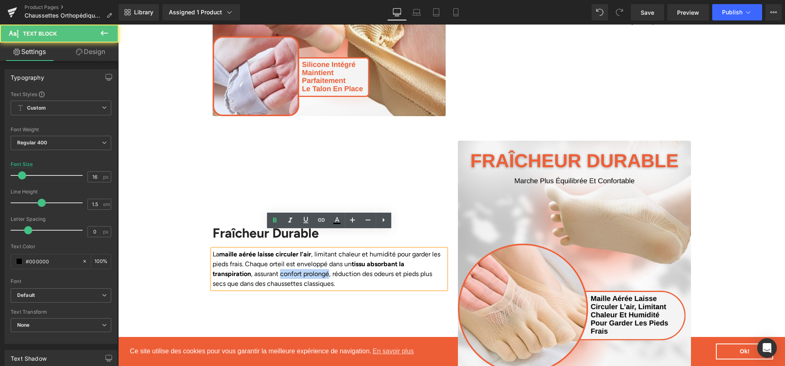
drag, startPoint x: 283, startPoint y: 253, endPoint x: 330, endPoint y: 257, distance: 47.6
click at [330, 257] on p "La maille aérée laisse circuler l’air , limitant chaleur et humidité pour garde…" at bounding box center [329, 269] width 233 height 39
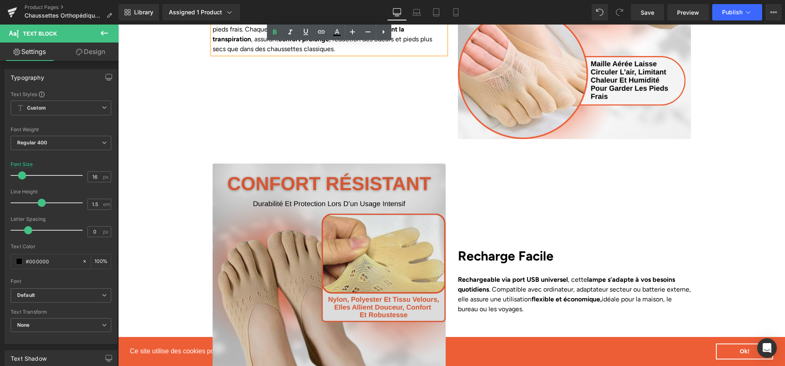
scroll to position [1396, 0]
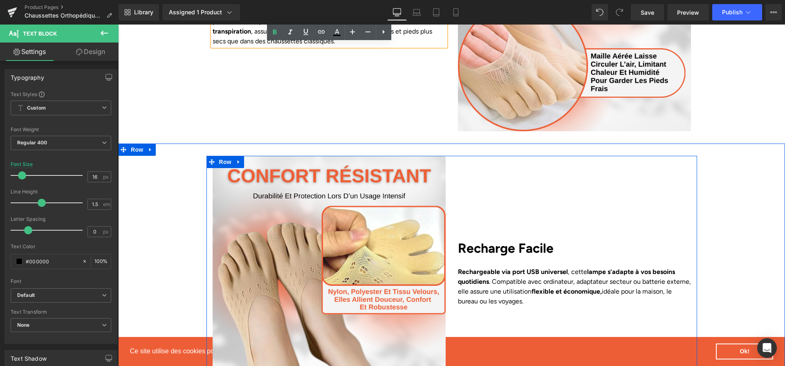
click at [501, 241] on b "Recharge Facile" at bounding box center [506, 249] width 96 height 16
paste div
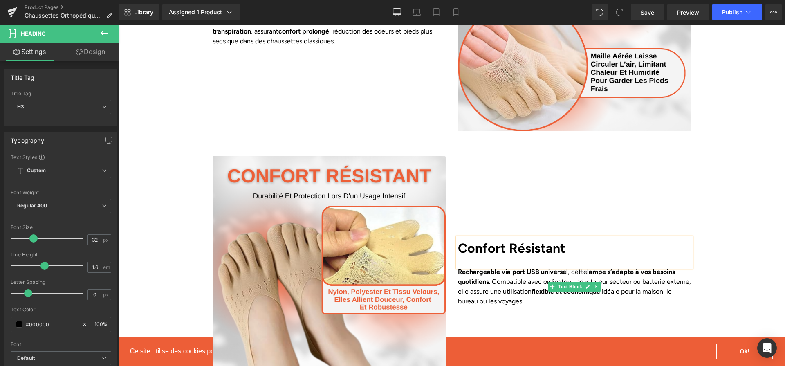
click at [565, 282] on span "Text Block" at bounding box center [570, 287] width 27 height 10
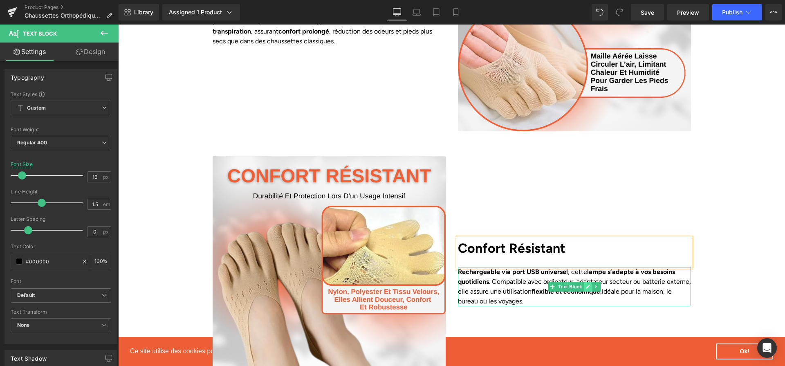
click at [587, 282] on link at bounding box center [588, 287] width 9 height 10
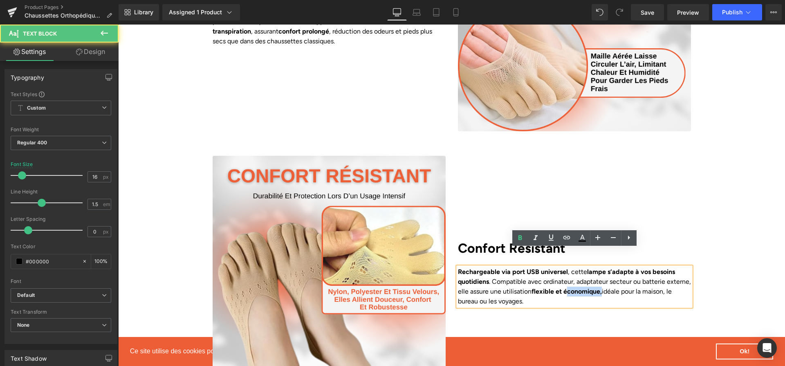
click at [587, 288] on strong "flexible et économique," at bounding box center [567, 292] width 70 height 8
paste div
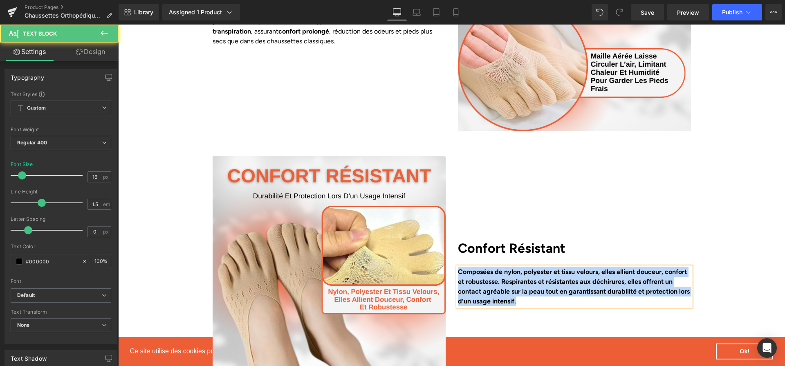
drag, startPoint x: 572, startPoint y: 282, endPoint x: 460, endPoint y: 256, distance: 115.1
click at [460, 267] on p "Composées de nylon, polyester et tissu velours, elles allient douceur, confort …" at bounding box center [574, 286] width 233 height 39
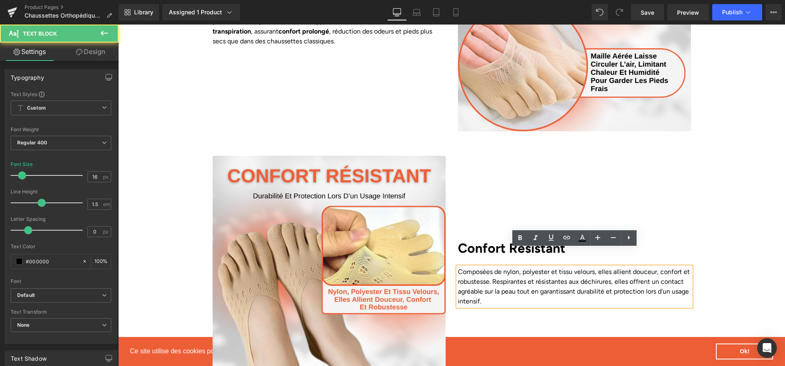
drag, startPoint x: 503, startPoint y: 255, endPoint x: 592, endPoint y: 257, distance: 89.2
click at [592, 267] on p "Composées de nylon, polyester et tissu velours, elles allient douceur, confort …" at bounding box center [574, 286] width 233 height 39
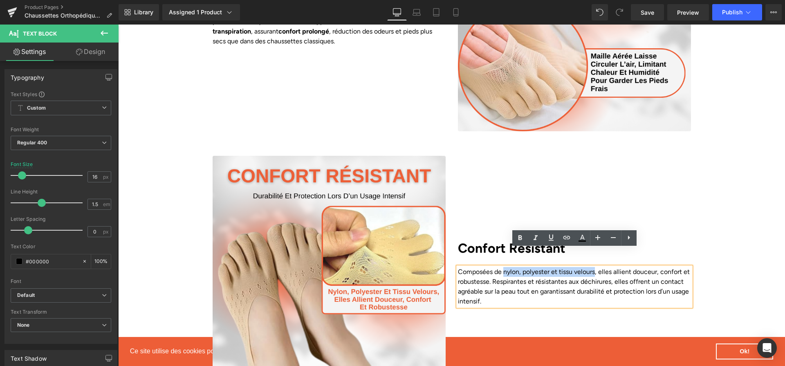
drag, startPoint x: 596, startPoint y: 257, endPoint x: 504, endPoint y: 251, distance: 91.8
click at [504, 267] on p "Composées de nylon, polyester et tissu velours, elles allient douceur, confort …" at bounding box center [574, 286] width 233 height 39
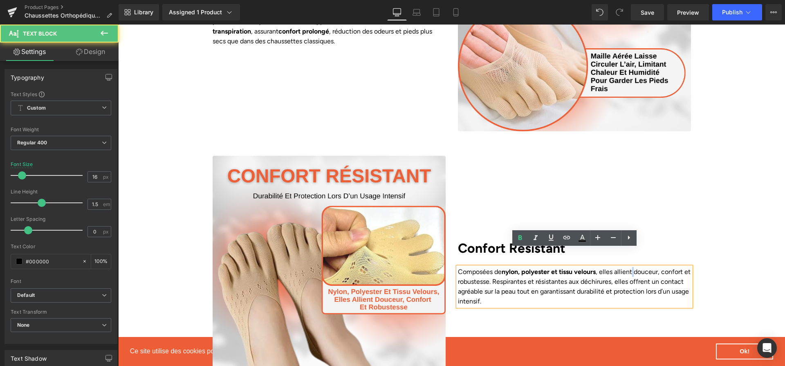
click at [641, 267] on p "Composées de nylon, polyester et tissu velours , elles allient douceur, confort…" at bounding box center [574, 286] width 233 height 39
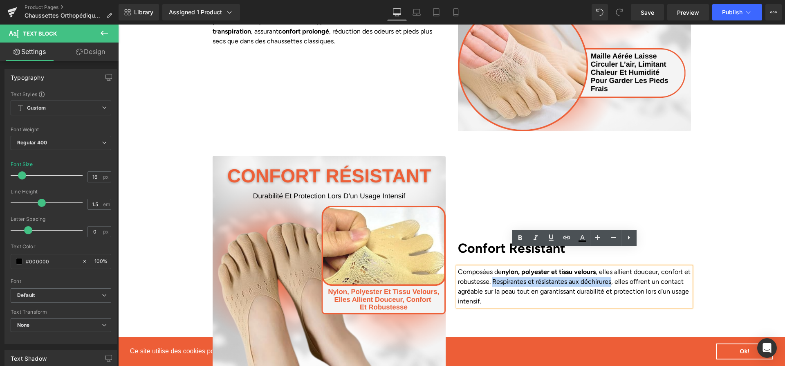
drag, startPoint x: 501, startPoint y: 264, endPoint x: 620, endPoint y: 266, distance: 119.5
click at [620, 267] on p "Composées de nylon, polyester et tissu velours , elles allient douceur, confort…" at bounding box center [574, 286] width 233 height 39
drag, startPoint x: 602, startPoint y: 276, endPoint x: 666, endPoint y: 277, distance: 63.8
click at [666, 277] on p "Composées de nylon, polyester et tissu velours , elles allient douceur, confort…" at bounding box center [574, 286] width 233 height 39
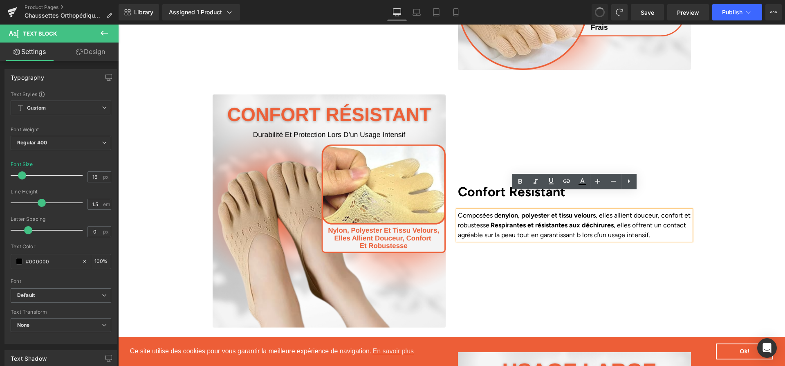
scroll to position [1453, 0]
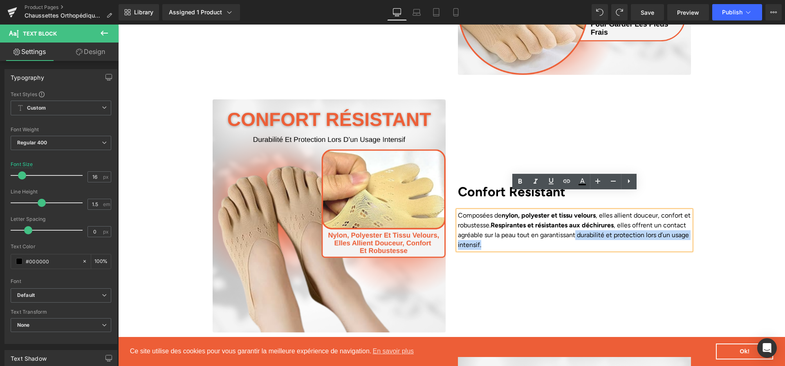
drag, startPoint x: 601, startPoint y: 218, endPoint x: 665, endPoint y: 223, distance: 64.8
click at [665, 223] on p "Composées de nylon, polyester et tissu velours , elles allient douceur, confort…" at bounding box center [574, 230] width 233 height 39
click at [667, 219] on p "Composées de nylon, polyester et tissu velours , elles allient douceur, confort…" at bounding box center [574, 230] width 233 height 39
drag, startPoint x: 666, startPoint y: 217, endPoint x: 602, endPoint y: 217, distance: 64.6
click at [602, 217] on p "Composées de nylon, polyester et tissu velours , elles allient douceur, confort…" at bounding box center [574, 230] width 233 height 39
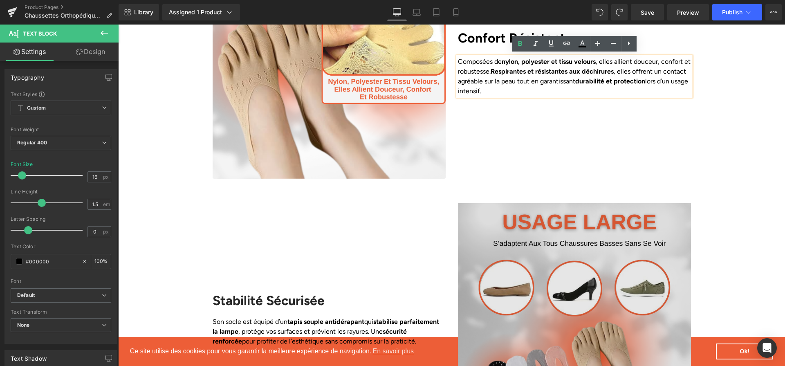
scroll to position [1734, 0]
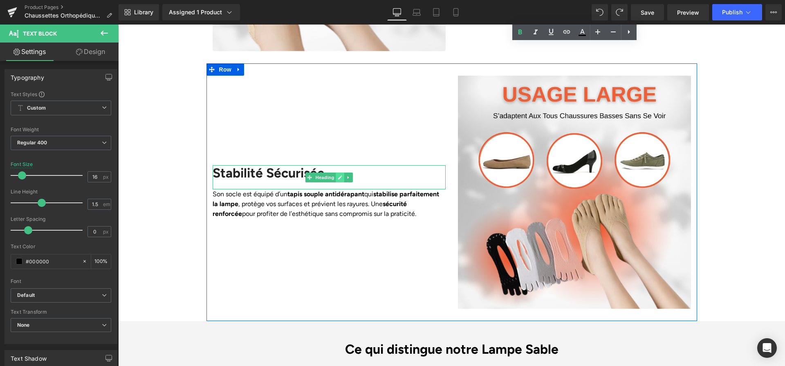
click at [338, 173] on link at bounding box center [340, 178] width 9 height 10
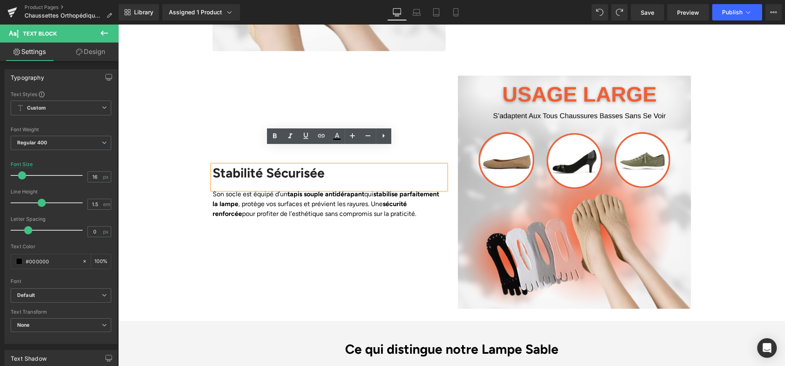
click at [338, 165] on h2 "Stabilité Sécurisée" at bounding box center [329, 173] width 233 height 16
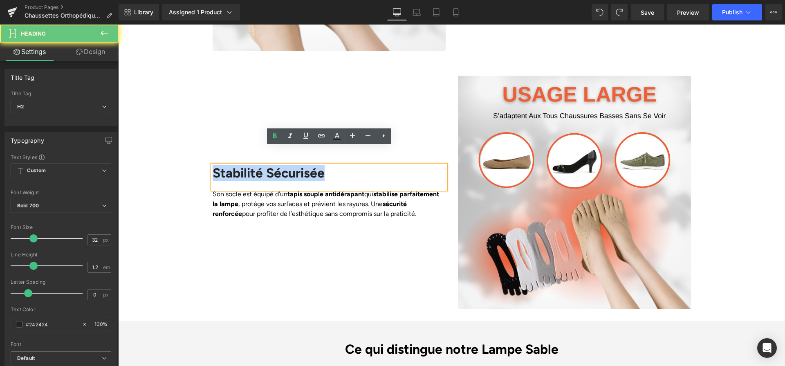
click at [338, 165] on h2 "Stabilité Sécurisée" at bounding box center [329, 173] width 233 height 16
paste div
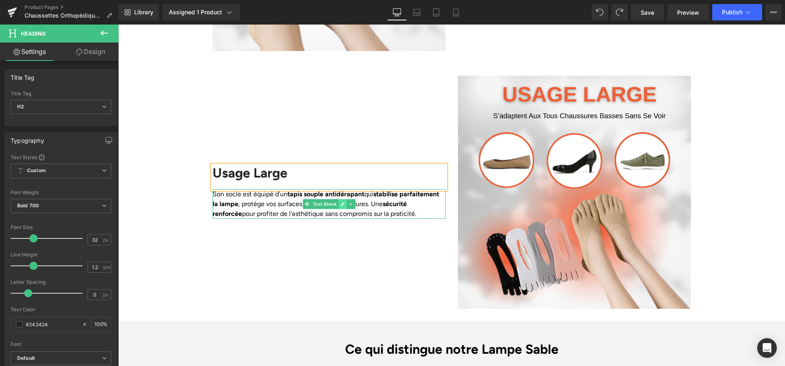
click at [342, 199] on link at bounding box center [342, 204] width 9 height 10
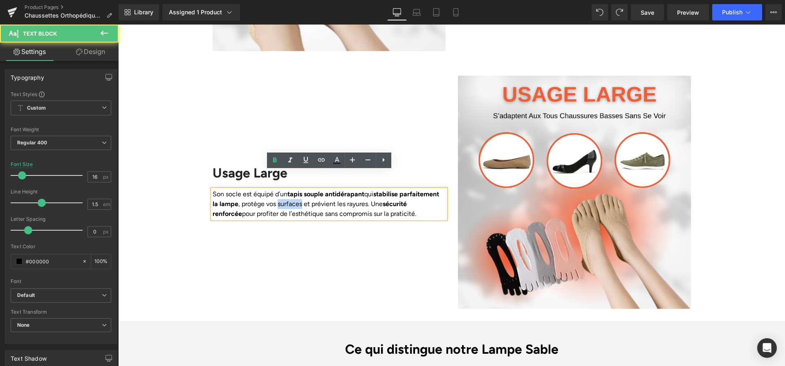
click at [342, 189] on p "Son socle est équipé d’un tapis souple antidérapant qui stabilise parfaitement …" at bounding box center [329, 203] width 233 height 29
paste div
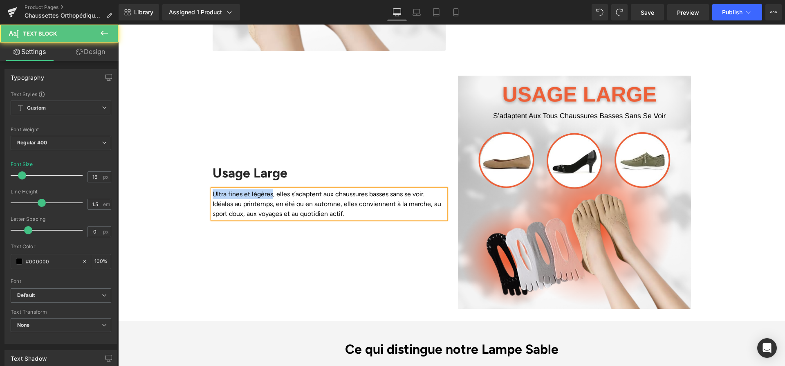
drag, startPoint x: 272, startPoint y: 179, endPoint x: 209, endPoint y: 173, distance: 64.1
click at [209, 173] on div "Usage Large Heading Ultra fines et légères, elles s’adaptent aux chaussures bas…" at bounding box center [329, 192] width 245 height 233
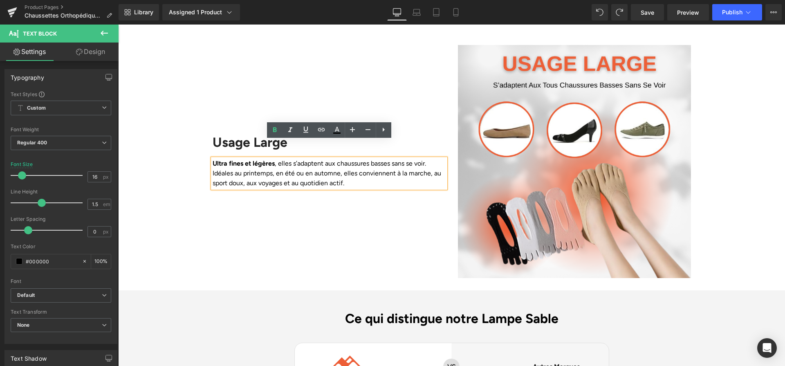
scroll to position [1764, 0]
drag, startPoint x: 373, startPoint y: 146, endPoint x: 433, endPoint y: 144, distance: 59.8
click at [433, 159] on p "Ultra fines et légères , elles s’adaptent aux chaussures basses sans se voir. I…" at bounding box center [329, 173] width 233 height 29
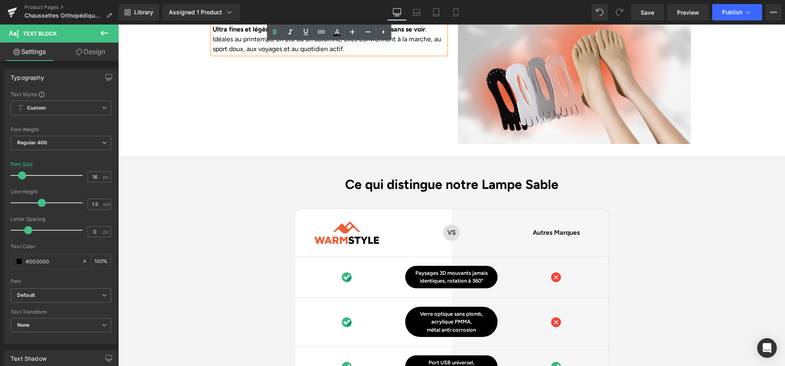
scroll to position [1901, 0]
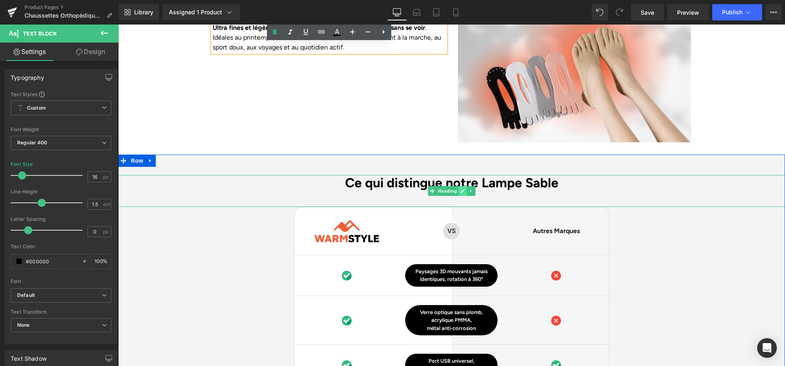
click at [459, 186] on link at bounding box center [463, 191] width 9 height 10
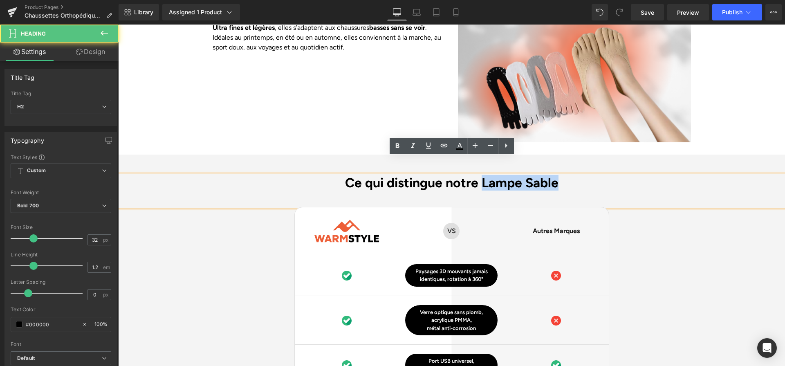
drag, startPoint x: 483, startPoint y: 169, endPoint x: 588, endPoint y: 172, distance: 105.6
click at [588, 175] on h2 "Ce qui distingue notre Lampe Sable" at bounding box center [451, 183] width 667 height 16
drag, startPoint x: 581, startPoint y: 169, endPoint x: 483, endPoint y: 169, distance: 97.8
click at [483, 175] on h2 "Ce qui distingue notre Lampe Sable" at bounding box center [451, 183] width 667 height 16
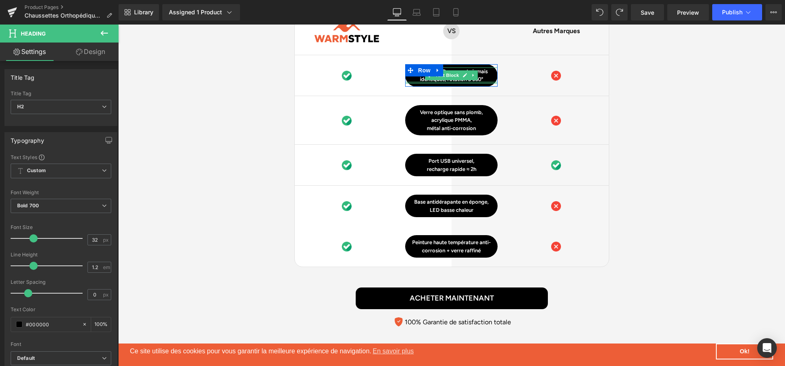
scroll to position [2023, 0]
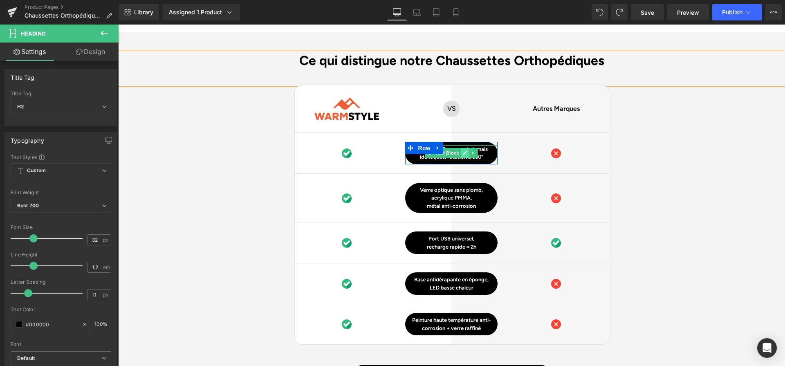
click at [466, 151] on icon at bounding box center [466, 153] width 4 height 4
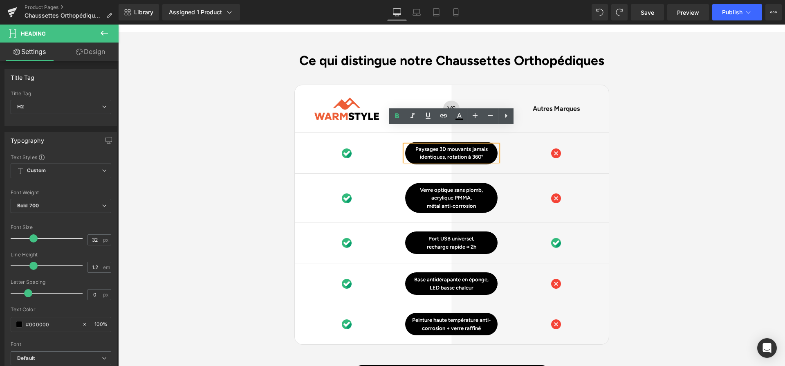
click at [466, 145] on p "Paysages 3D mouvants jamais identiques, rotation à 360°" at bounding box center [451, 153] width 92 height 16
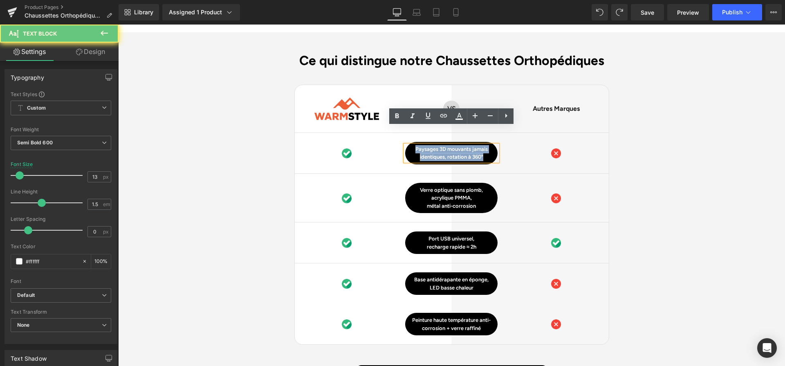
click at [466, 145] on p "Paysages 3D mouvants jamais identiques, rotation à 360°" at bounding box center [451, 153] width 92 height 16
paste div
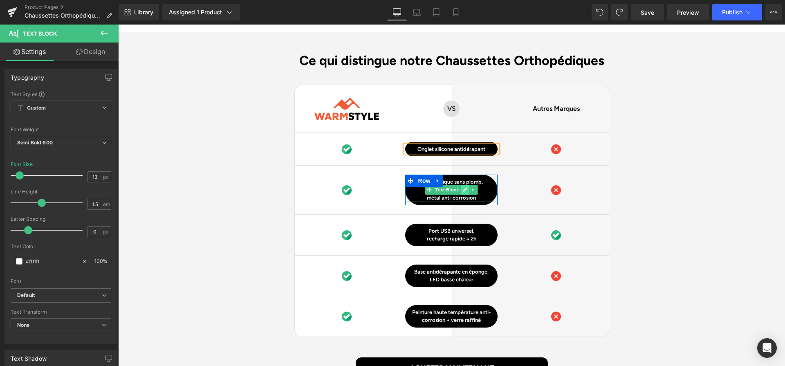
click at [465, 187] on icon at bounding box center [465, 189] width 5 height 5
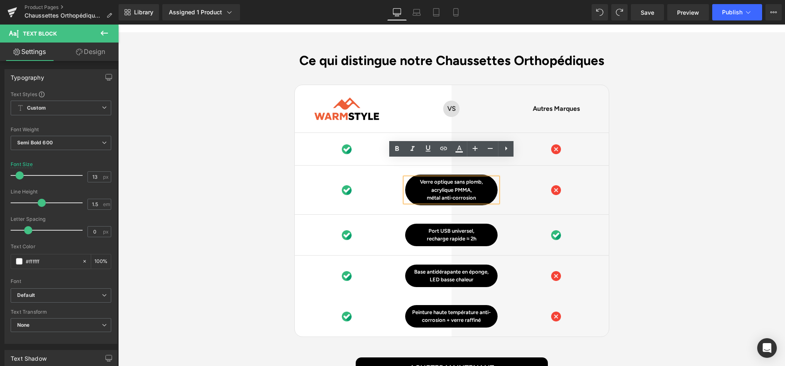
click at [465, 186] on p "acrylique PMMA," at bounding box center [451, 190] width 92 height 8
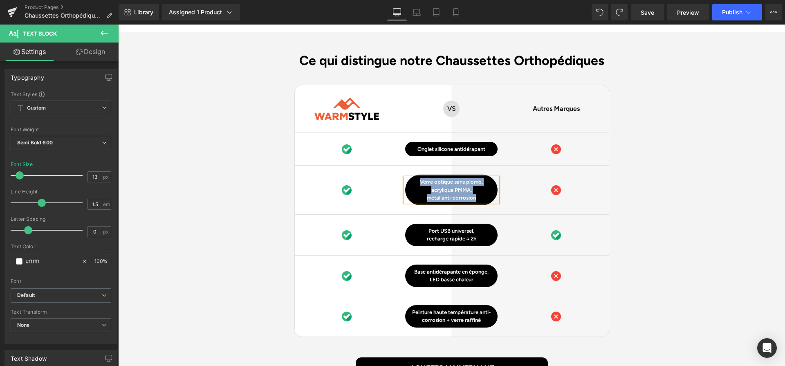
paste div
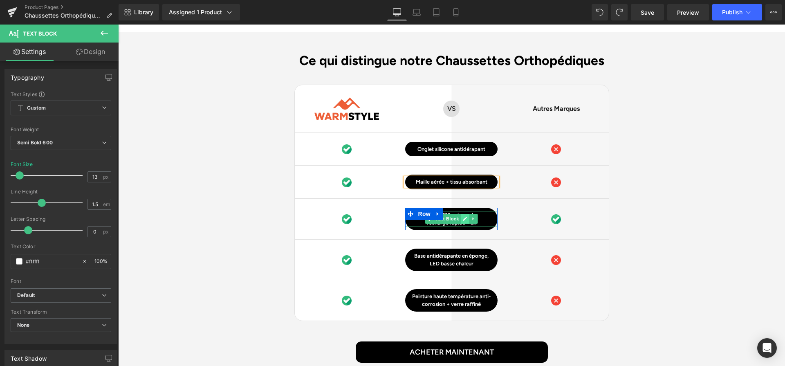
click at [465, 216] on icon at bounding box center [465, 218] width 5 height 5
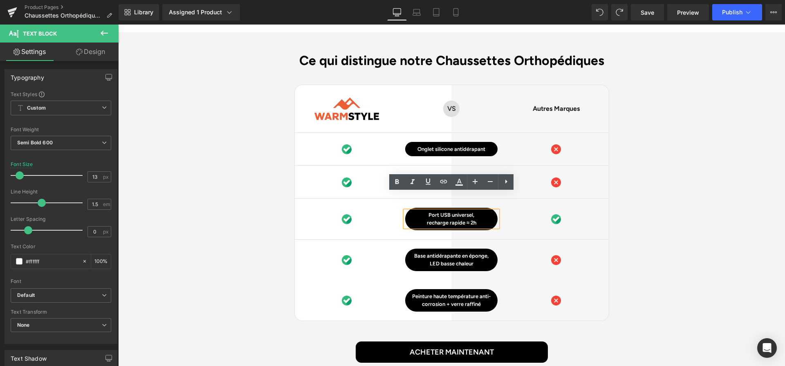
click at [465, 219] on p "recharge rapide ≈ 2h" at bounding box center [451, 223] width 92 height 8
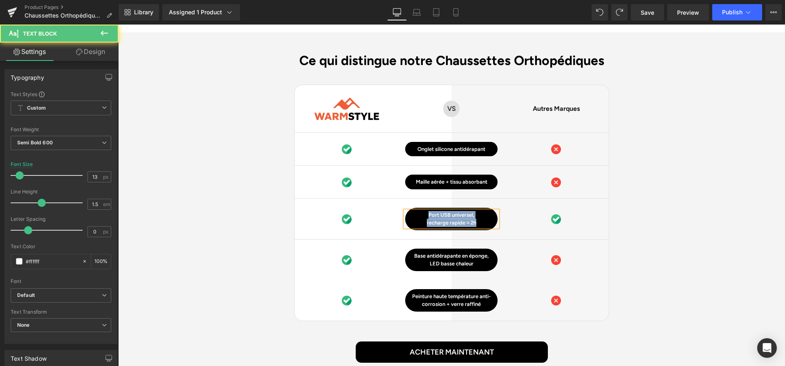
paste div
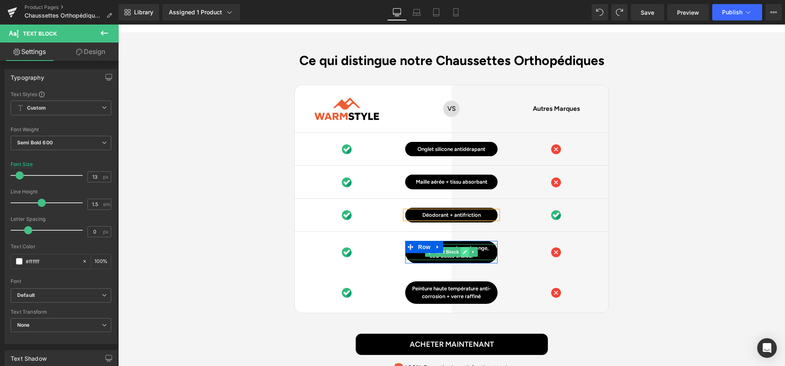
click at [467, 250] on icon at bounding box center [465, 252] width 5 height 5
click at [467, 252] on p "LED basse chaleur" at bounding box center [451, 256] width 92 height 8
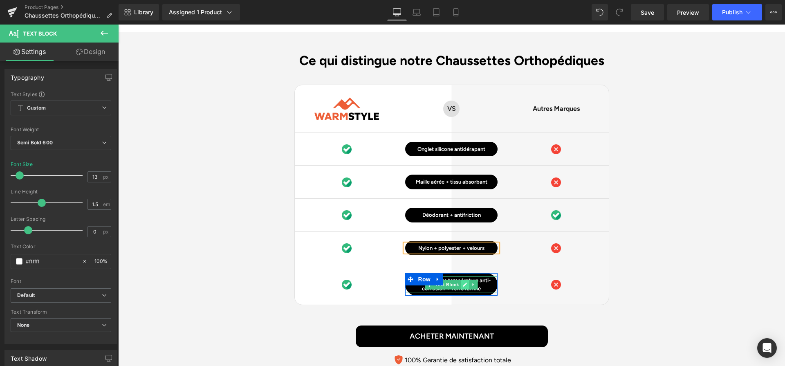
click at [465, 282] on icon at bounding box center [465, 284] width 5 height 5
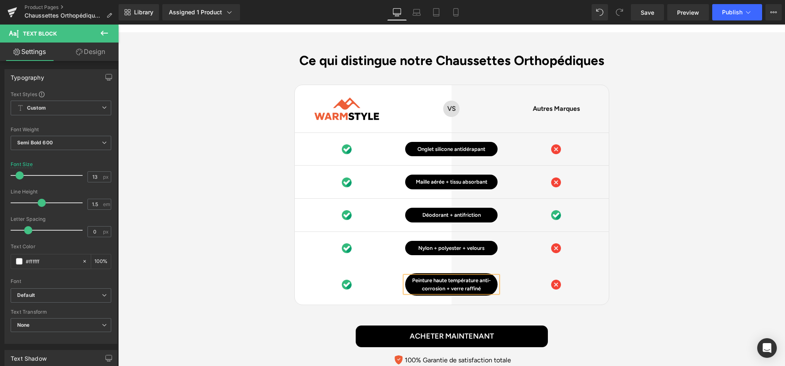
click at [465, 277] on p "Peinture haute température anti-corrosion + verre raffiné" at bounding box center [451, 285] width 92 height 16
paste div
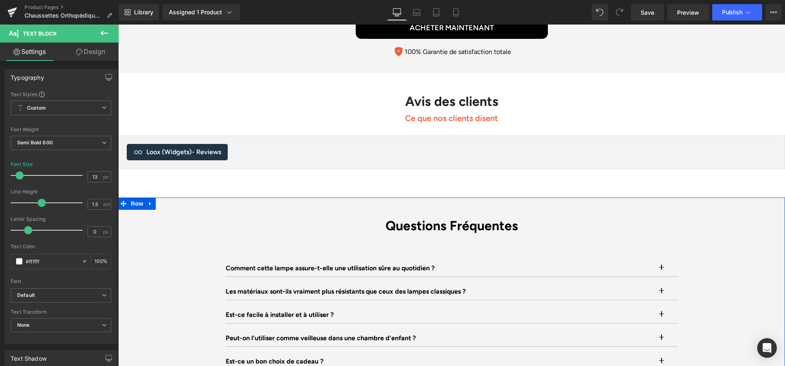
scroll to position [2380, 0]
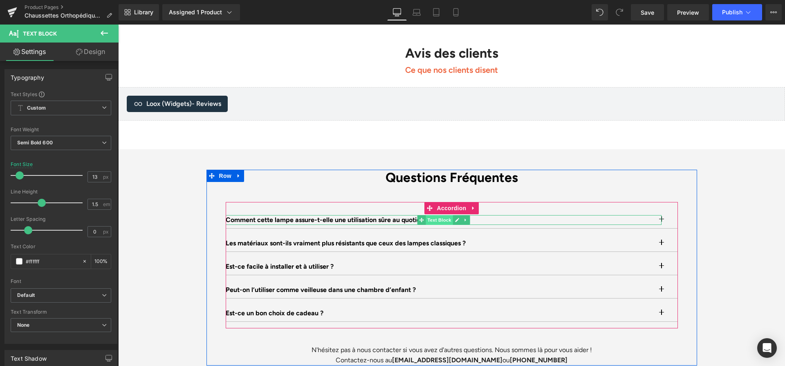
click at [451, 215] on span "Text Block" at bounding box center [439, 220] width 27 height 10
click at [459, 218] on icon at bounding box center [457, 220] width 5 height 5
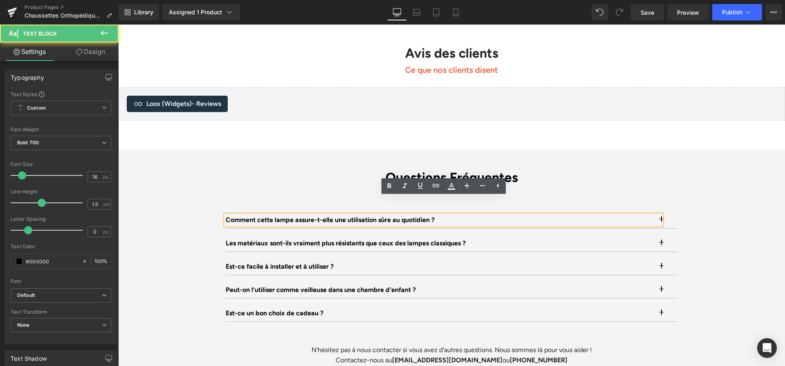
click at [459, 215] on p "Comment cette lampe assure-t-elle une utilisation sûre au quotidien ?" at bounding box center [444, 220] width 436 height 10
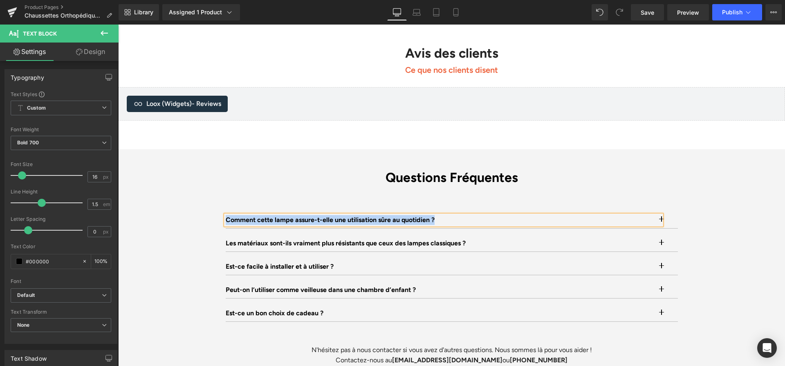
paste div
click at [671, 212] on button "button" at bounding box center [670, 220] width 16 height 16
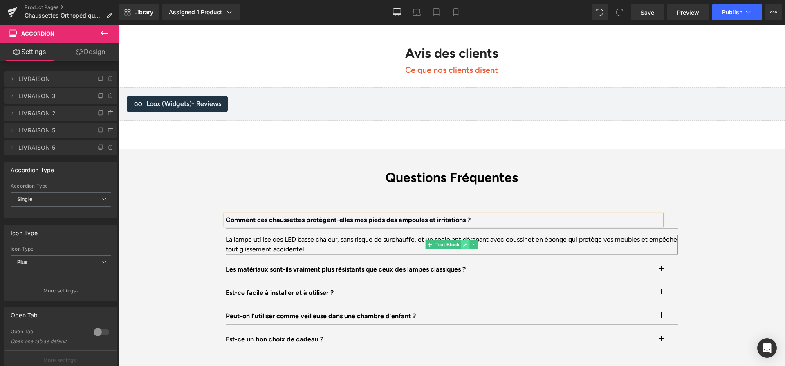
click at [465, 243] on icon at bounding box center [466, 245] width 4 height 4
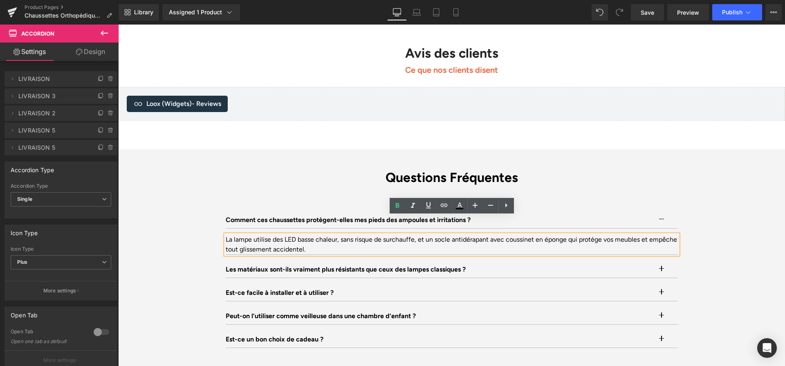
click at [464, 235] on div "La lampe utilise des LED basse chaleur, sans risque de surchauffe, et un socle …" at bounding box center [452, 245] width 452 height 20
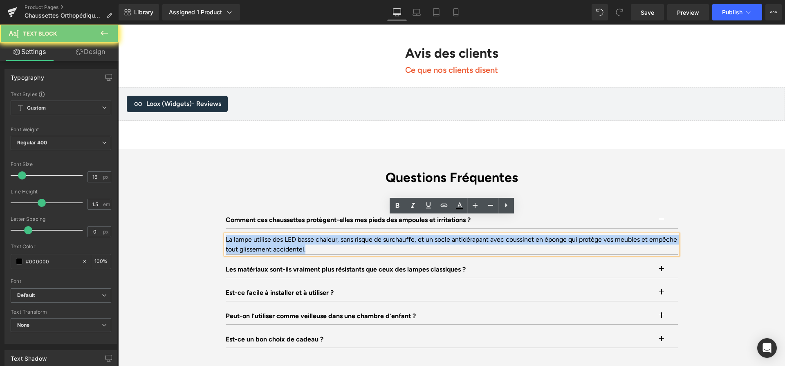
click at [464, 235] on div "La lampe utilise des LED basse chaleur, sans risque de surchauffe, et un socle …" at bounding box center [452, 245] width 452 height 20
paste div
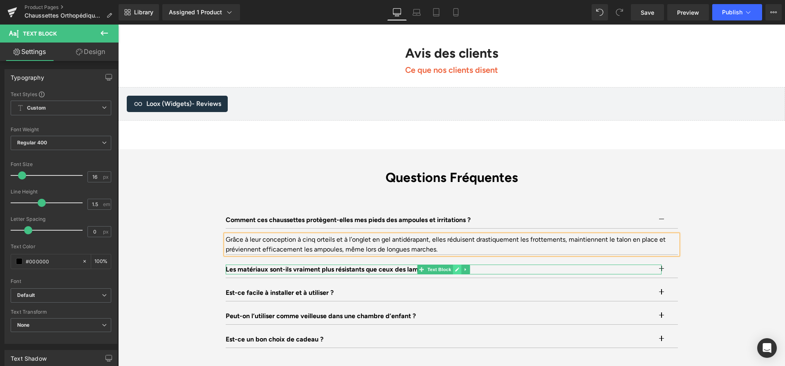
click at [459, 267] on icon at bounding box center [457, 269] width 5 height 5
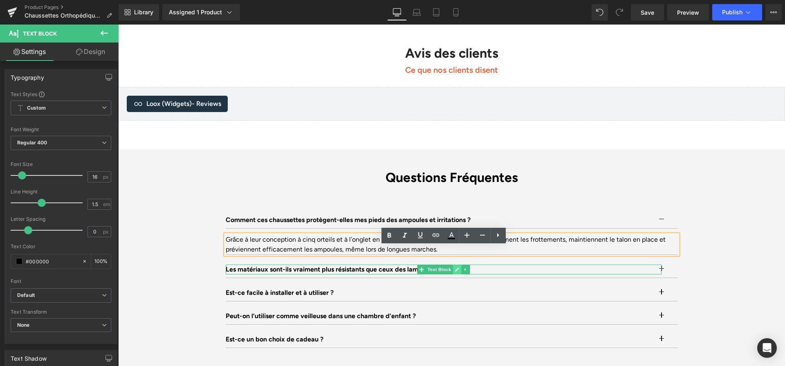
click at [459, 265] on p "Les matériaux sont-ils vraiment plus résistants que ceux des lampes classiques ?" at bounding box center [444, 270] width 436 height 10
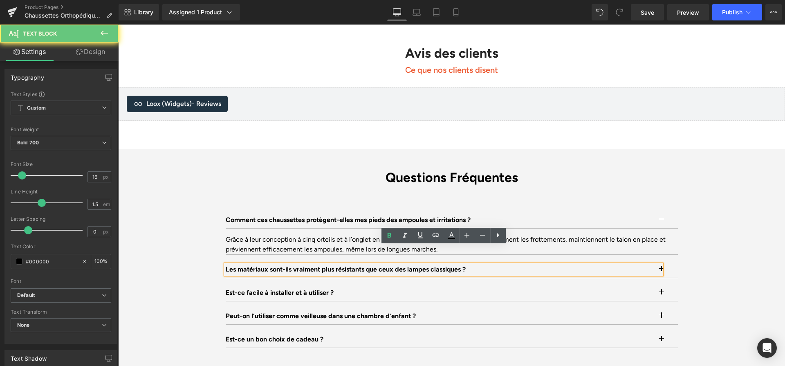
click at [459, 265] on p "Les matériaux sont-ils vraiment plus résistants que ceux des lampes classiques ?" at bounding box center [444, 270] width 436 height 10
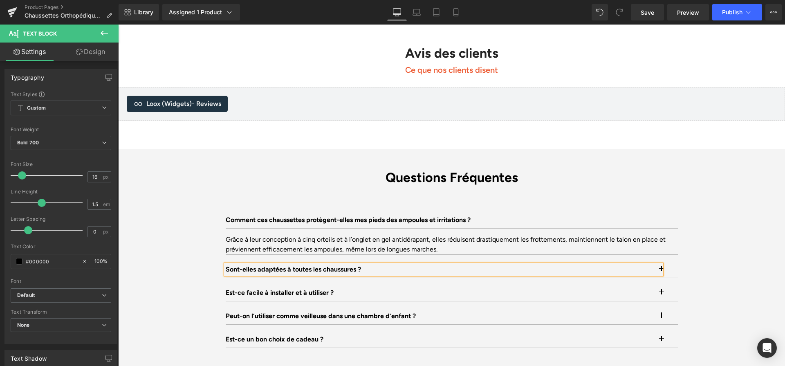
click at [667, 261] on button "button" at bounding box center [670, 269] width 16 height 16
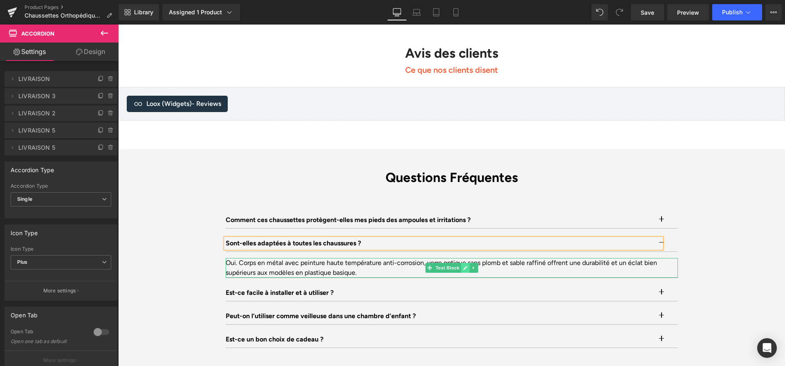
click at [465, 263] on link at bounding box center [465, 268] width 9 height 10
click at [465, 258] on div "Oui. Corps en métal avec peinture haute température anti-corrosion, verre optiq…" at bounding box center [452, 268] width 452 height 20
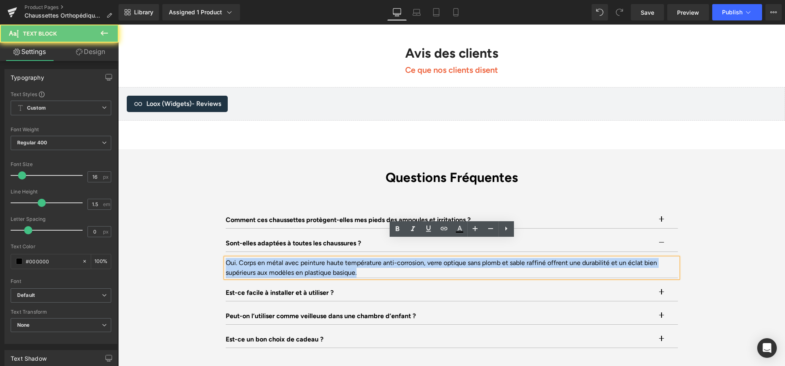
click at [465, 258] on div "Oui. Corps en métal avec peinture haute température anti-corrosion, verre optiq…" at bounding box center [452, 268] width 452 height 20
paste div
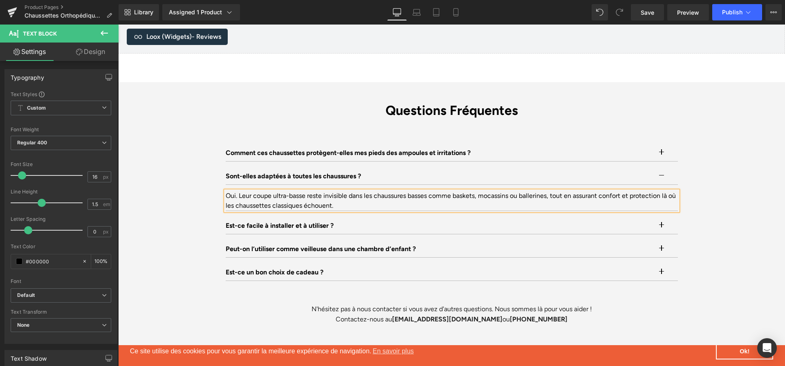
scroll to position [2447, 0]
click at [333, 221] on p "Est-ce facile à installer et à utiliser ?" at bounding box center [444, 226] width 436 height 10
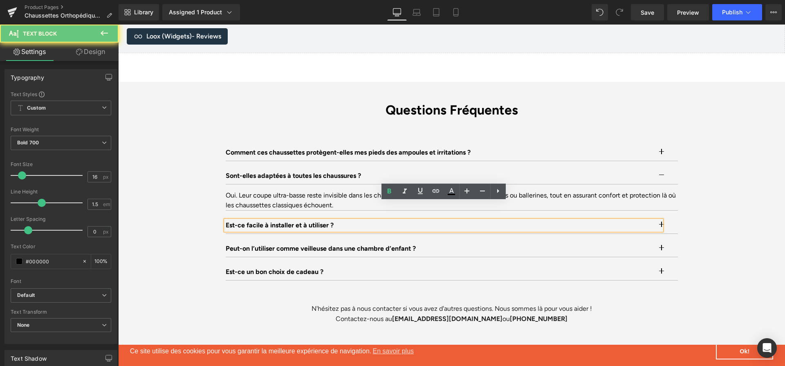
click at [333, 221] on p "Est-ce facile à installer et à utiliser ?" at bounding box center [444, 226] width 436 height 10
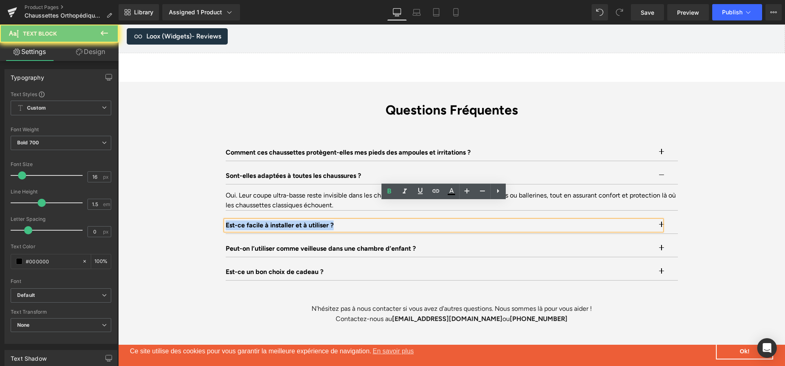
paste div
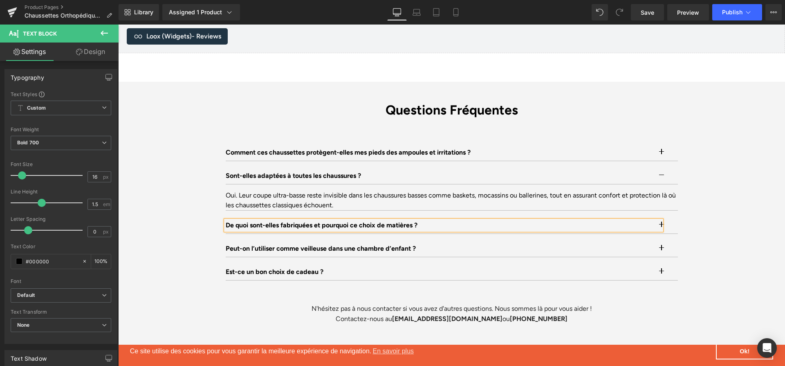
click at [668, 217] on button "button" at bounding box center [670, 225] width 16 height 16
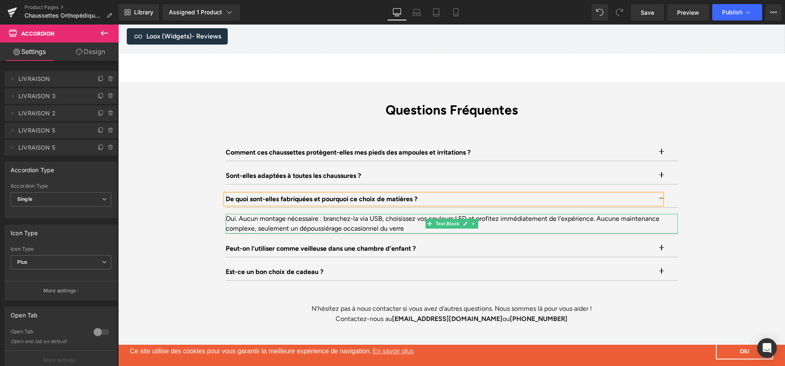
click at [464, 222] on icon at bounding box center [466, 224] width 4 height 4
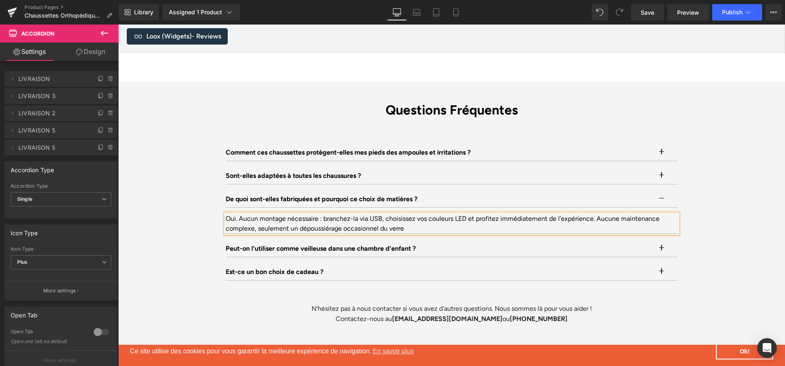
click at [464, 214] on div "Oui. Aucun montage nécessaire : branchez-la via USB, choisissez vos couleurs LE…" at bounding box center [452, 224] width 452 height 20
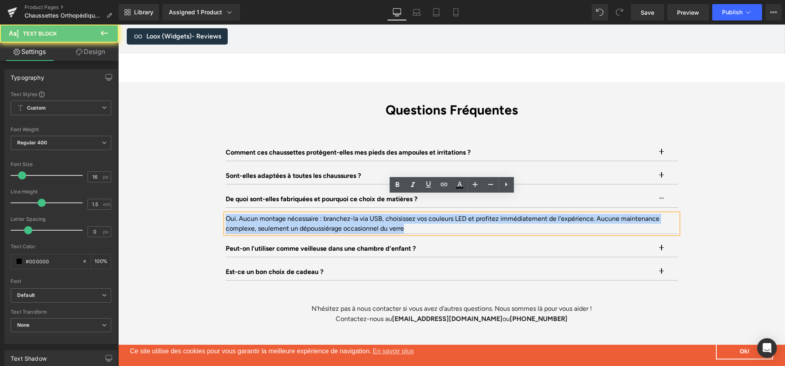
click at [464, 214] on div "Oui. Aucun montage nécessaire : branchez-la via USB, choisissez vos couleurs LE…" at bounding box center [452, 224] width 452 height 20
paste div
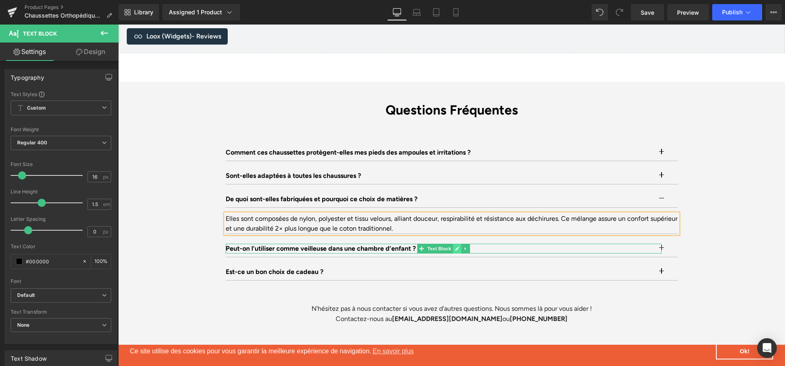
click at [457, 246] on icon at bounding box center [457, 248] width 5 height 5
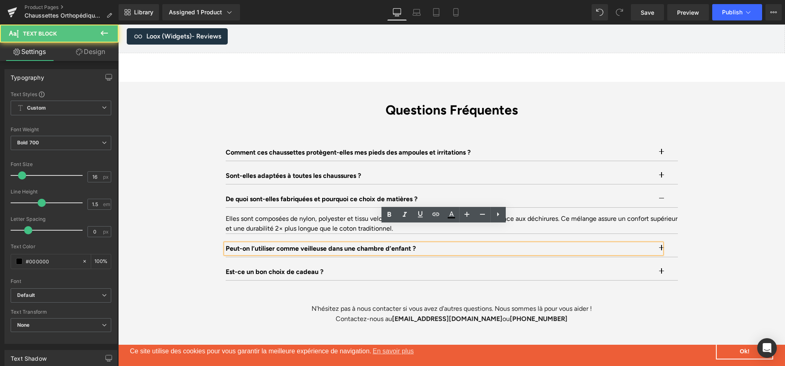
click at [457, 244] on p "Peut-on l’utiliser comme veilleuse dans une chambre d’enfant ?" at bounding box center [444, 249] width 436 height 10
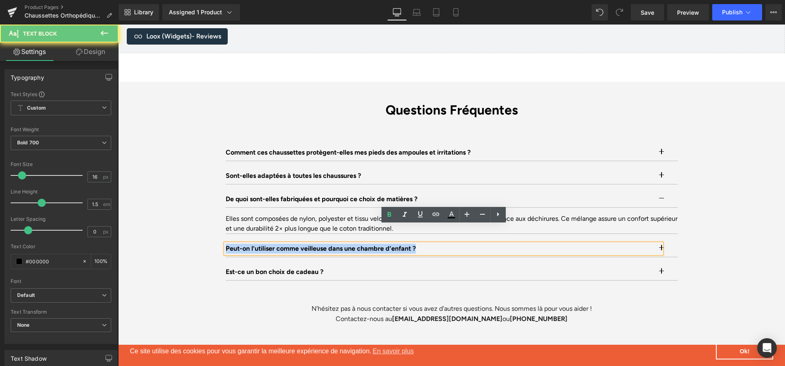
paste div
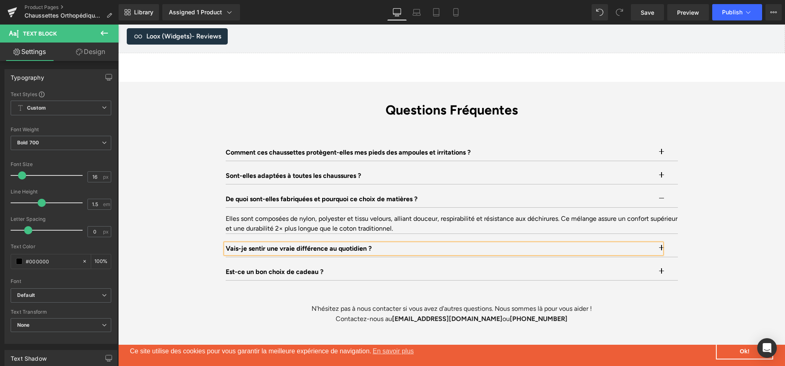
click at [668, 241] on button "button" at bounding box center [670, 249] width 16 height 16
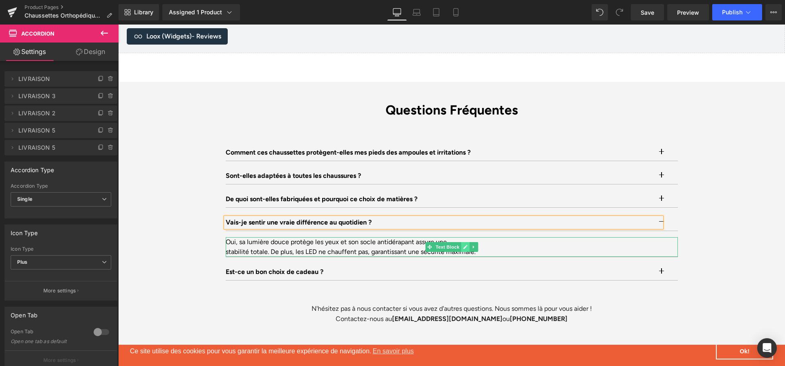
click at [462, 242] on link at bounding box center [465, 247] width 9 height 10
click at [462, 247] on div "stabilité totale. De plus, les LED ne chauffent pas, garantissant une sécurité …" at bounding box center [452, 252] width 452 height 10
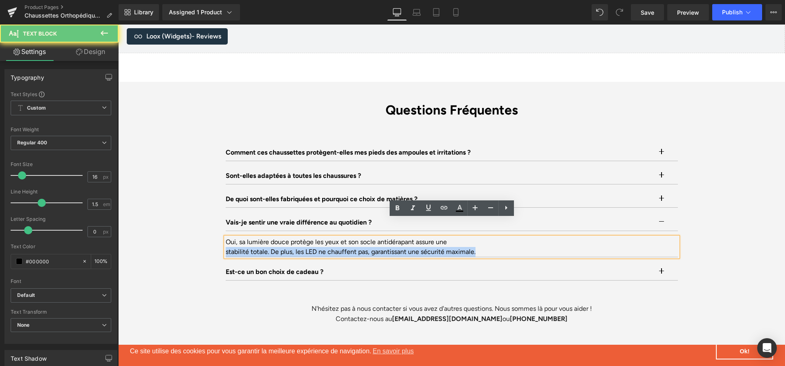
click at [462, 247] on div "stabilité totale. De plus, les LED ne chauffent pas, garantissant une sécurité …" at bounding box center [452, 252] width 452 height 10
paste div
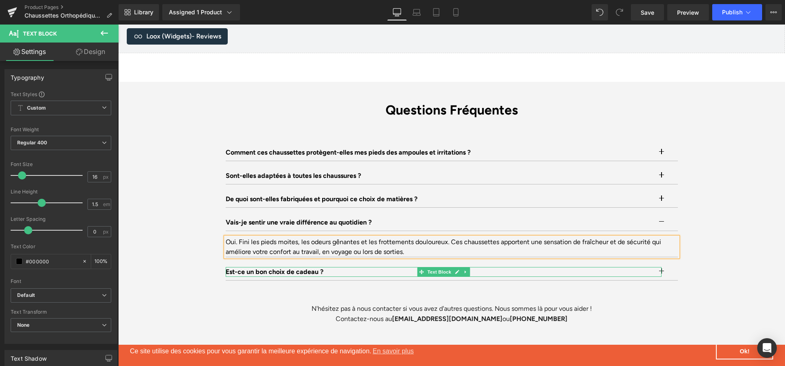
click at [324, 267] on p "Est-ce un bon choix de cadeau ?" at bounding box center [444, 272] width 436 height 10
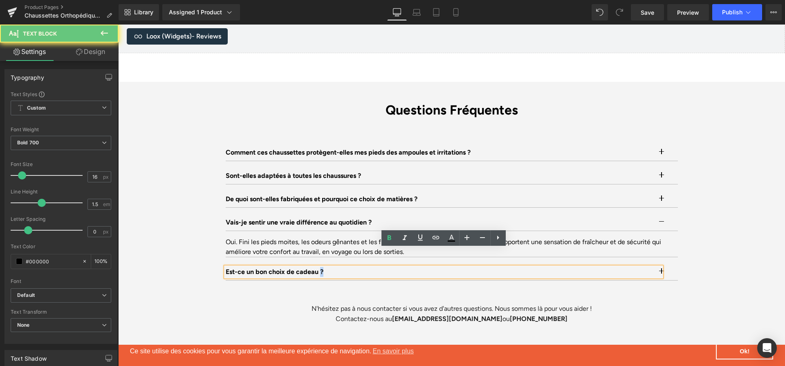
click at [324, 267] on p "Est-ce un bon choix de cadeau ?" at bounding box center [444, 272] width 436 height 10
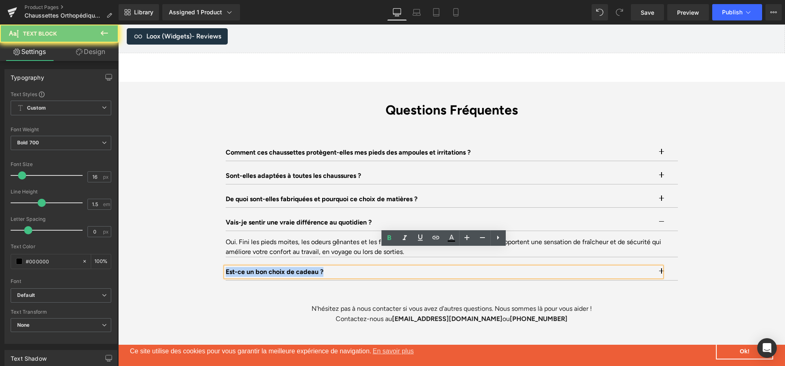
click at [324, 267] on p "Est-ce un bon choix de cadeau ?" at bounding box center [444, 272] width 436 height 10
paste div
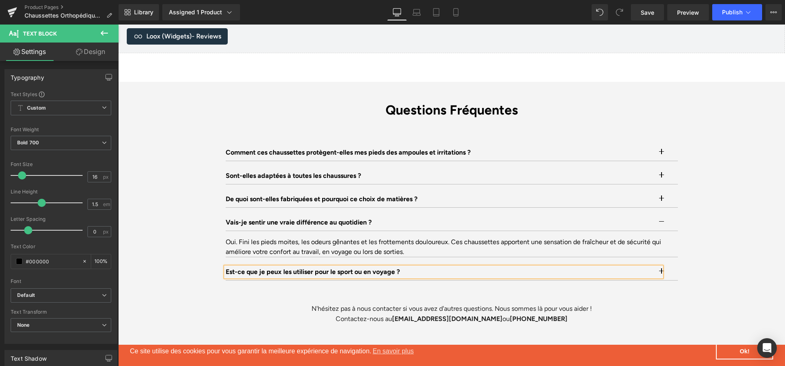
click at [673, 264] on button "button" at bounding box center [670, 272] width 16 height 16
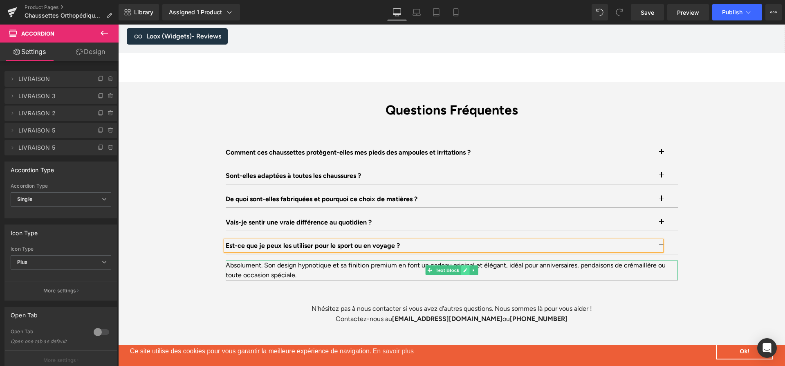
click at [468, 266] on link at bounding box center [465, 271] width 9 height 10
click at [468, 261] on div "Absolument. Son design hypnotique et sa finition premium en font un cadeau orig…" at bounding box center [452, 271] width 452 height 20
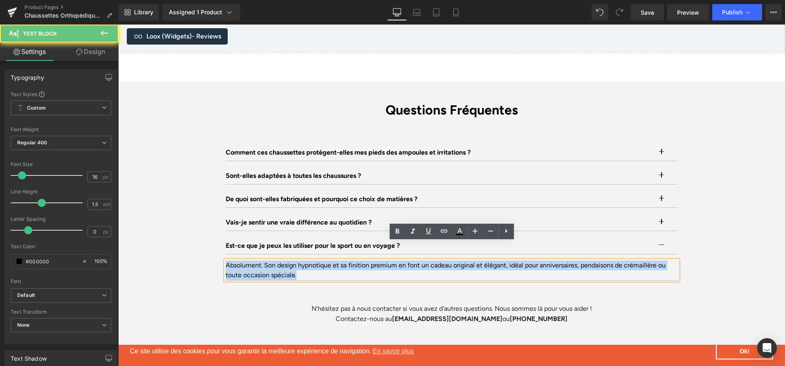
click at [468, 261] on div "Absolument. Son design hypnotique et sa finition premium en font un cadeau orig…" at bounding box center [452, 271] width 452 height 20
paste div
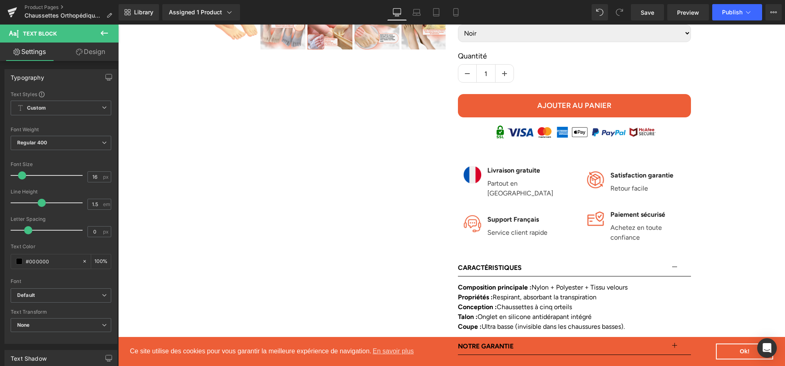
scroll to position [0, 0]
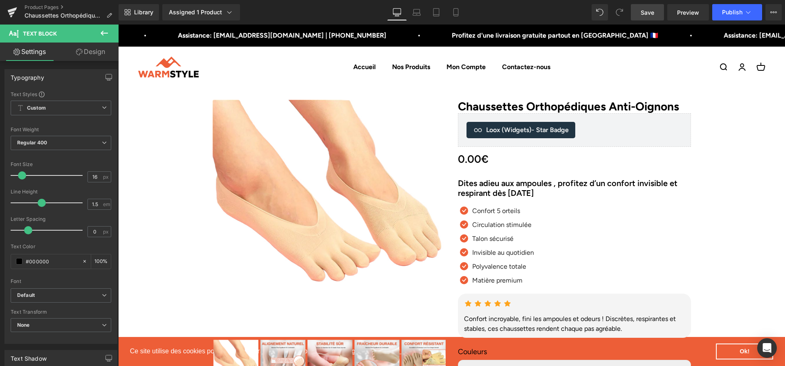
click at [653, 9] on span "Save" at bounding box center [648, 12] width 14 height 9
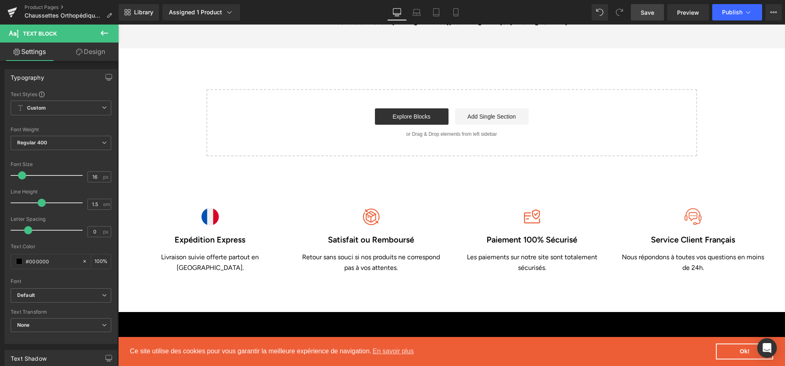
scroll to position [2784, 0]
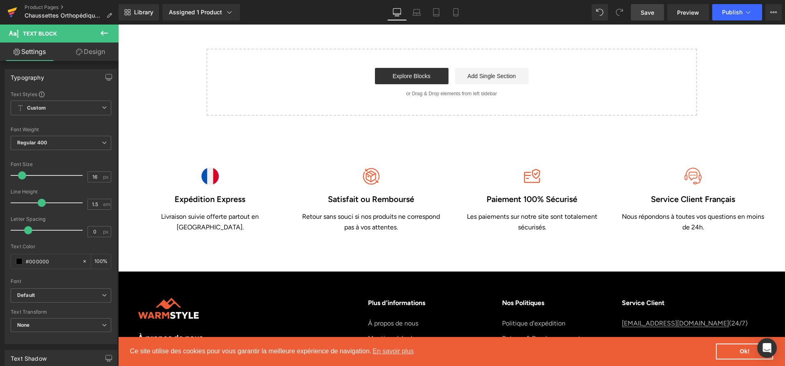
click at [7, 8] on icon at bounding box center [12, 12] width 10 height 20
